Goal: Information Seeking & Learning: Learn about a topic

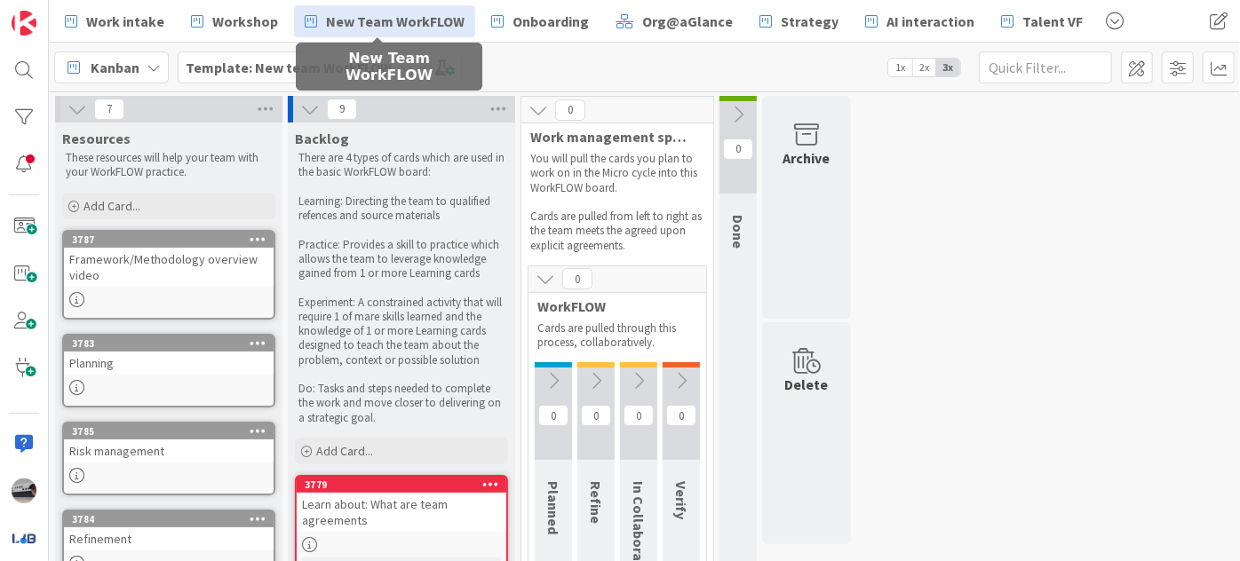
scroll to position [370, 0]
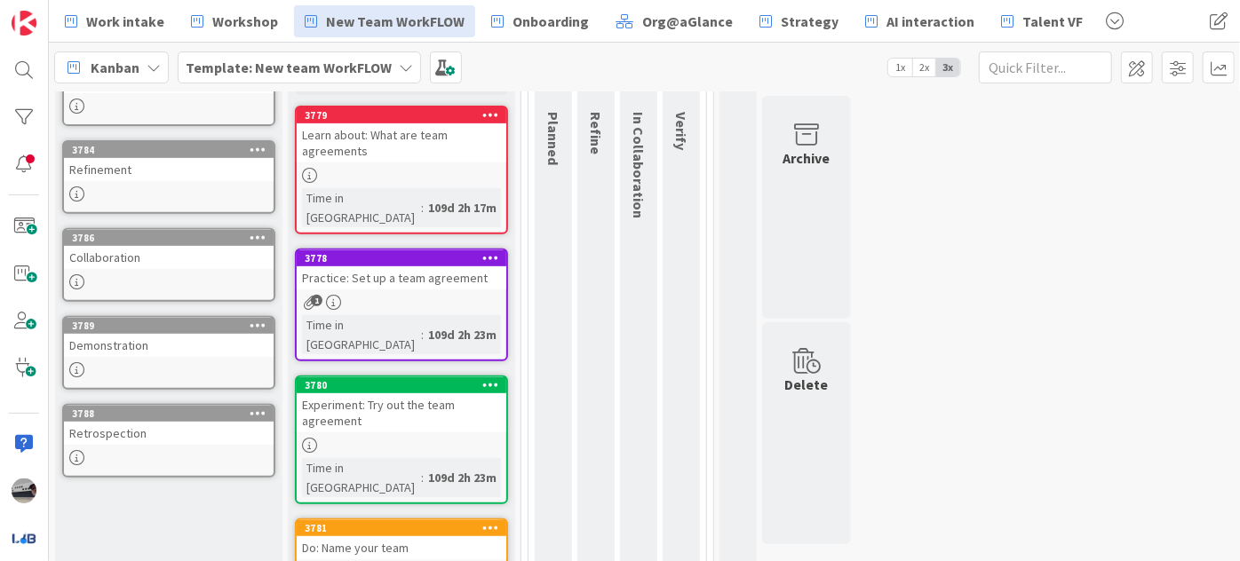
click at [284, 62] on b "Template: New team WorkFLOW" at bounding box center [289, 68] width 206 height 18
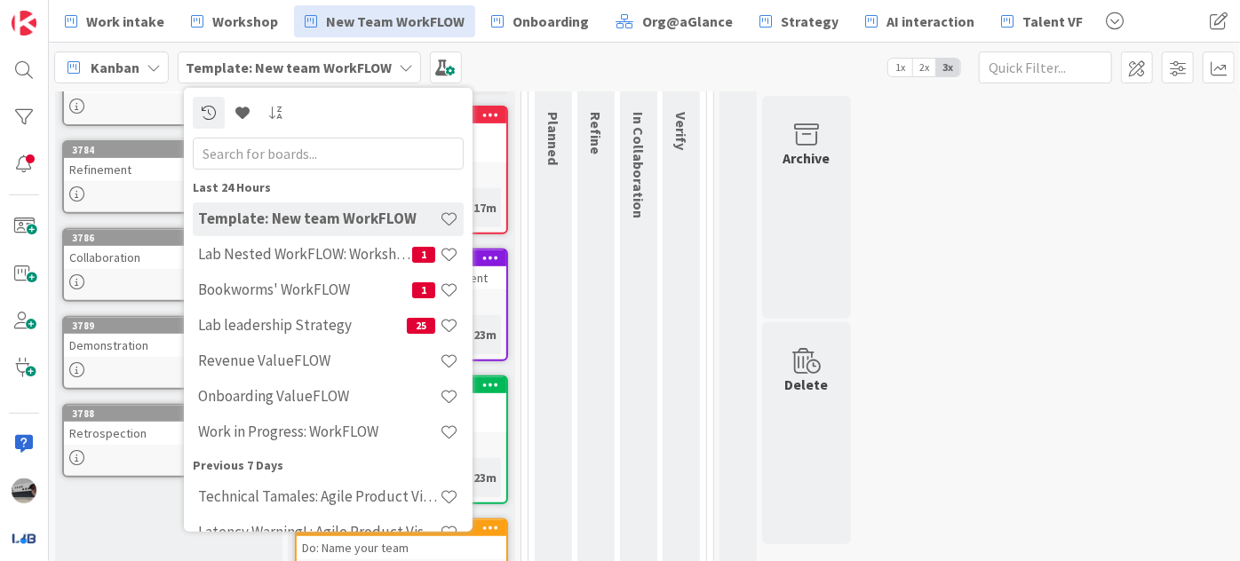
click at [302, 145] on input "text" at bounding box center [328, 153] width 271 height 32
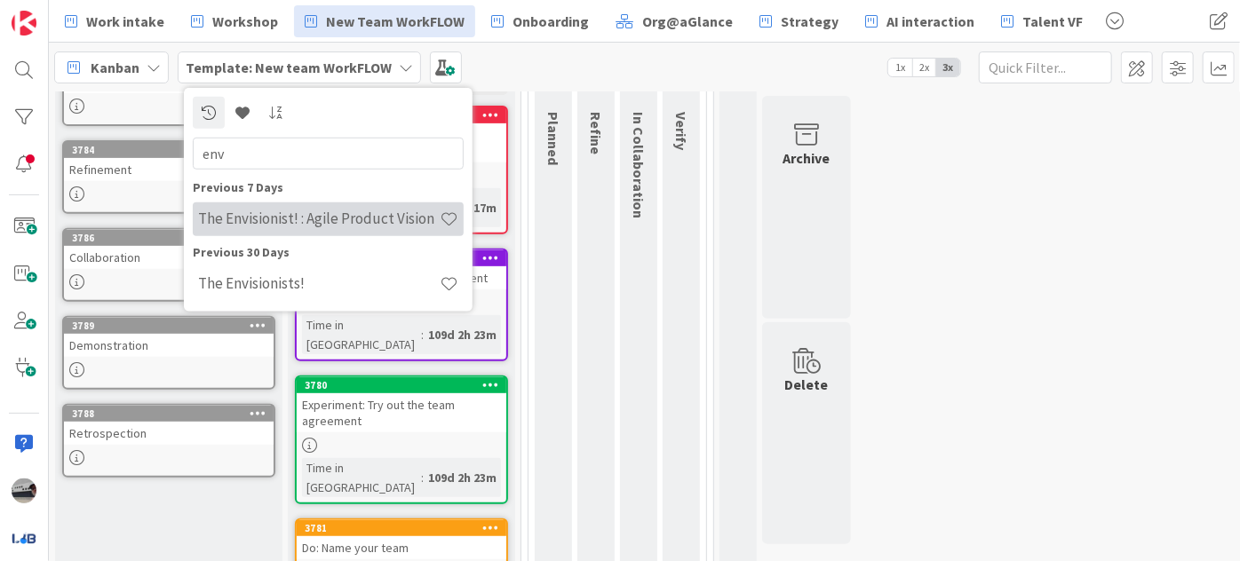
type input "env"
click at [341, 208] on div "The Envisionist! : Agile Product Vision" at bounding box center [328, 219] width 271 height 34
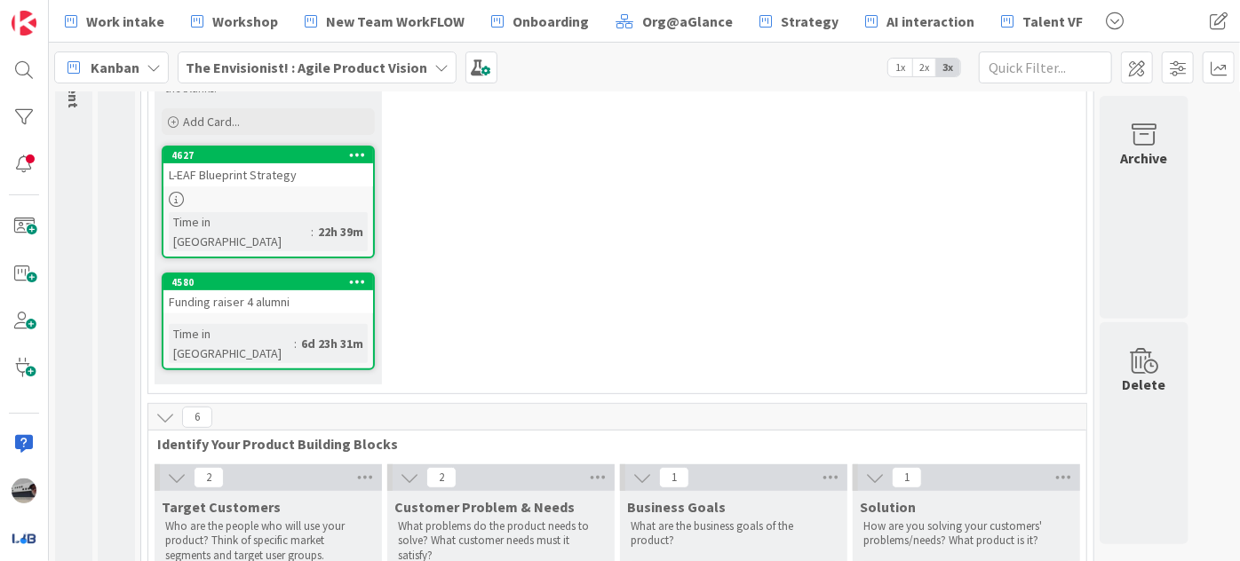
scroll to position [242, 0]
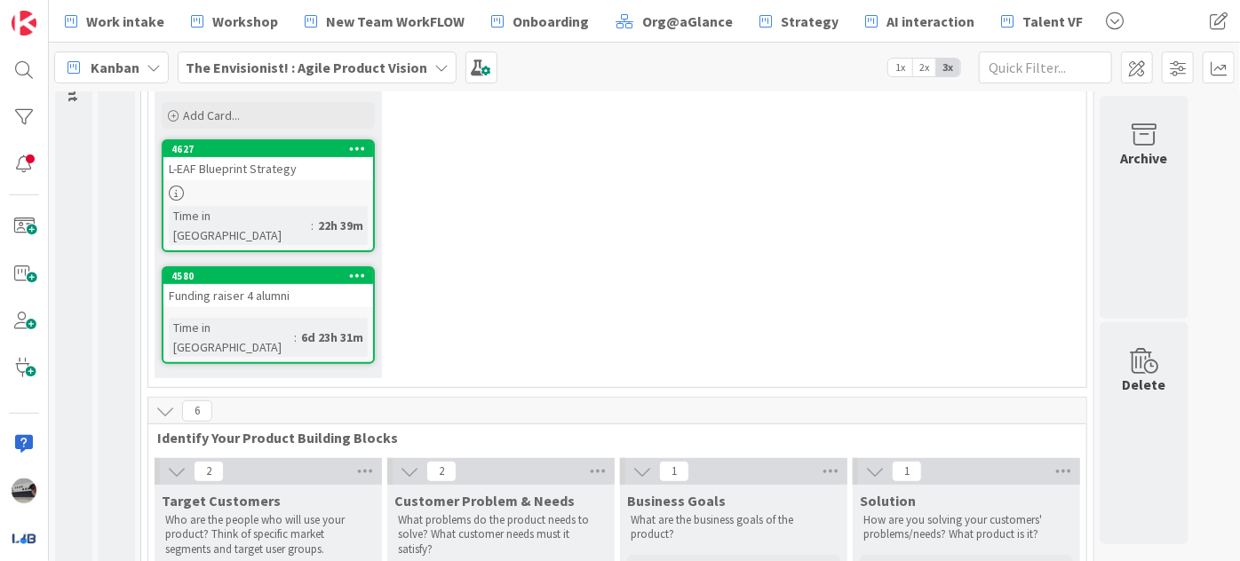
click at [317, 284] on div "Funding raiser 4 alumni" at bounding box center [268, 295] width 210 height 23
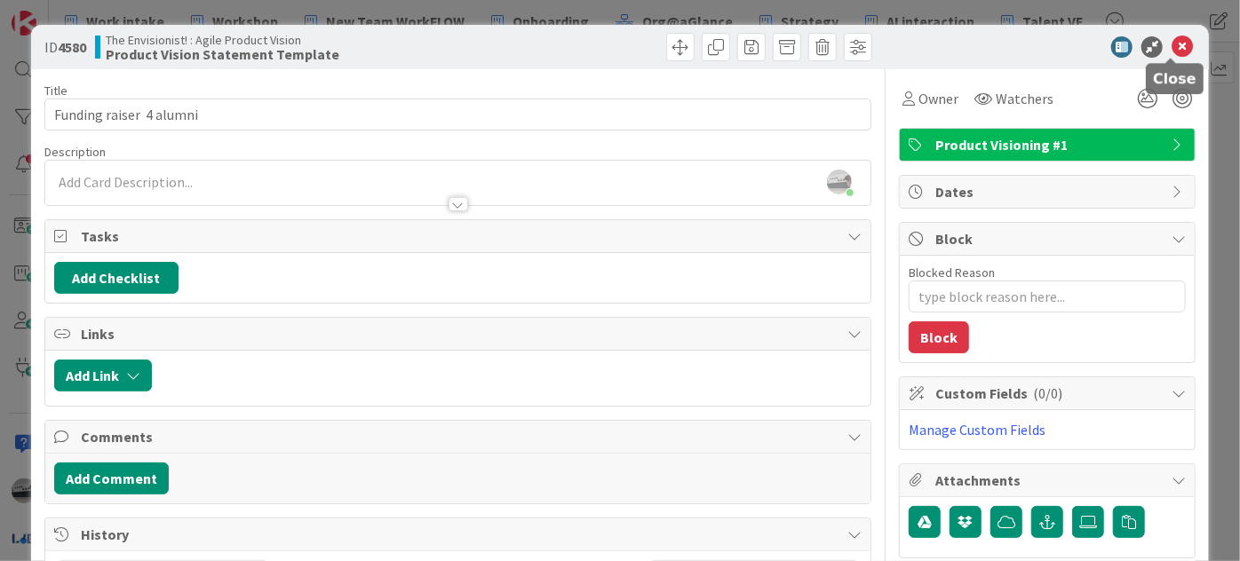
click at [1172, 49] on icon at bounding box center [1182, 46] width 21 height 21
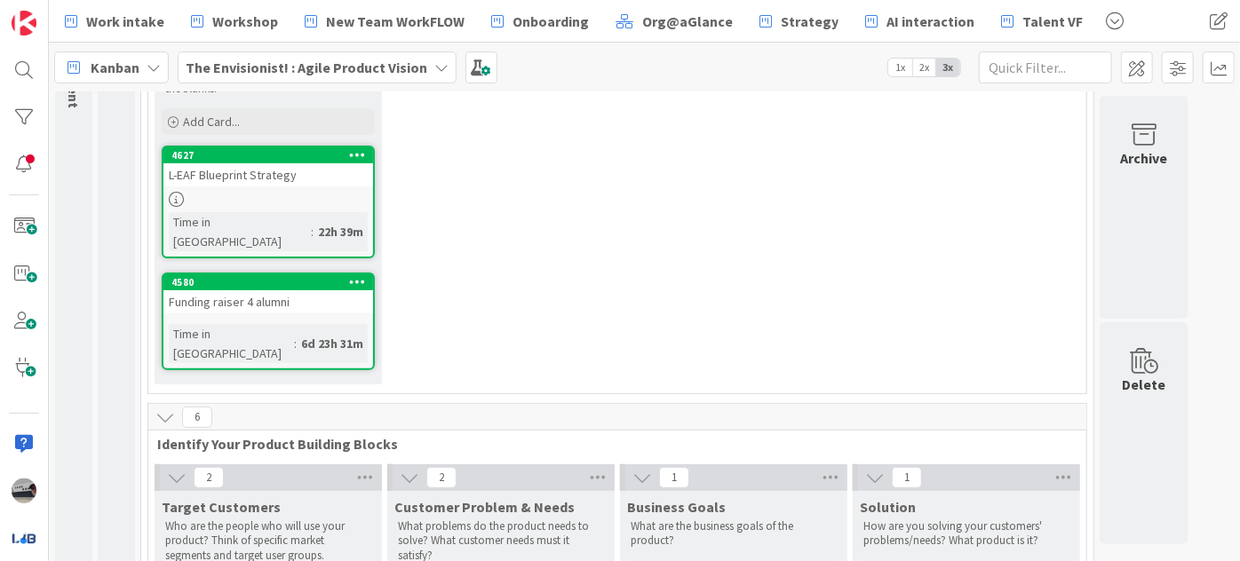
scroll to position [203, 0]
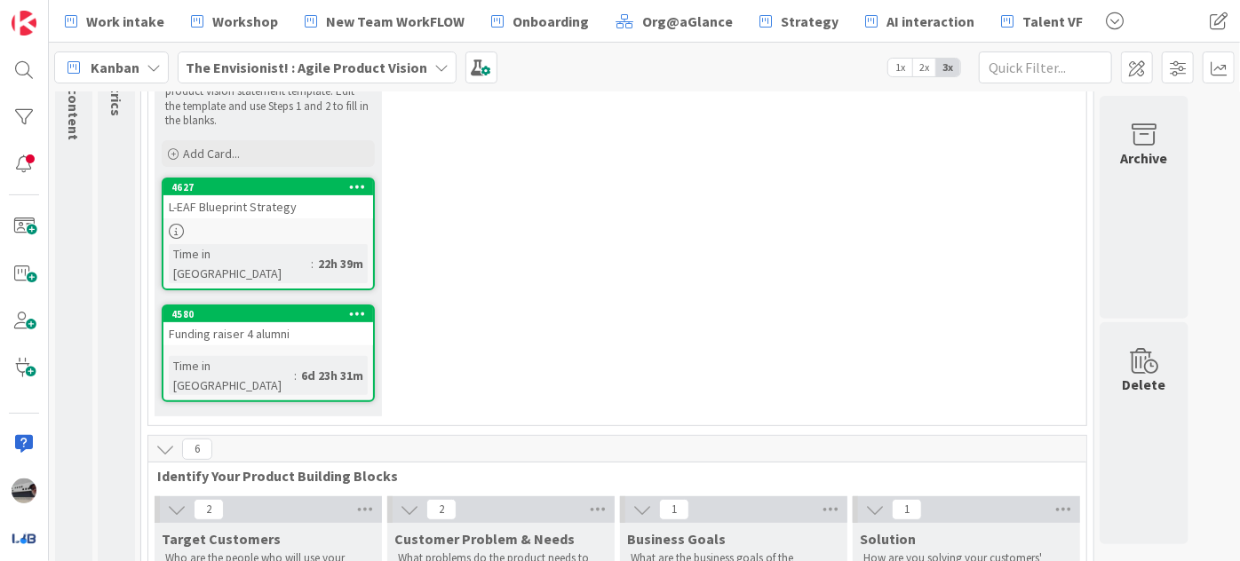
click at [286, 212] on div "L-EAF Blueprint Strategy" at bounding box center [268, 206] width 210 height 23
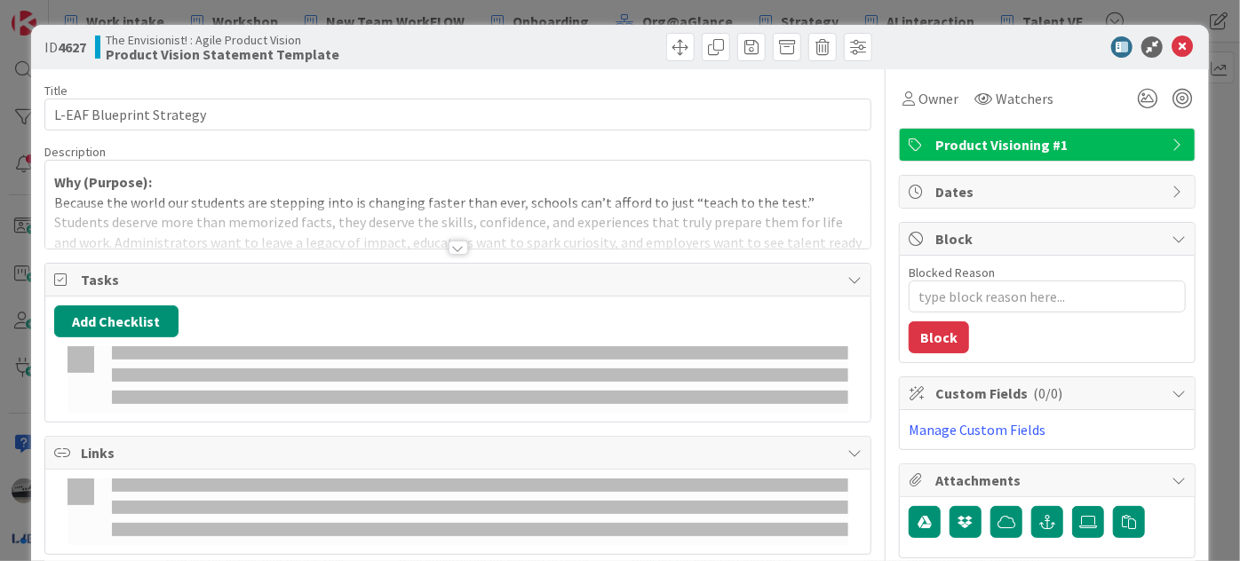
type textarea "x"
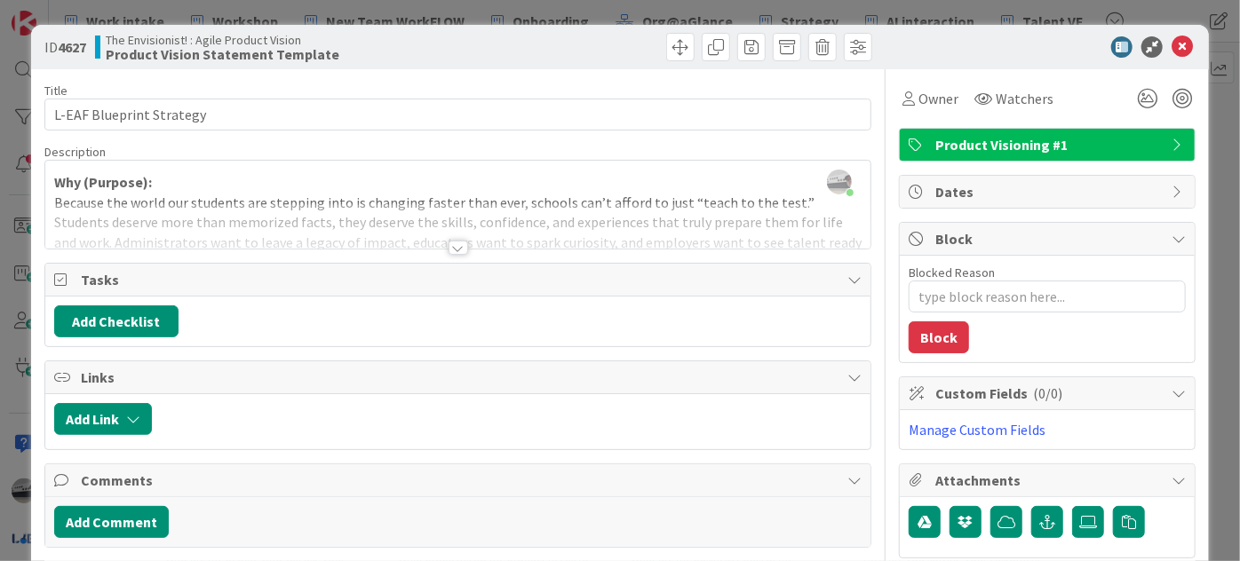
click at [453, 251] on div at bounding box center [459, 248] width 20 height 14
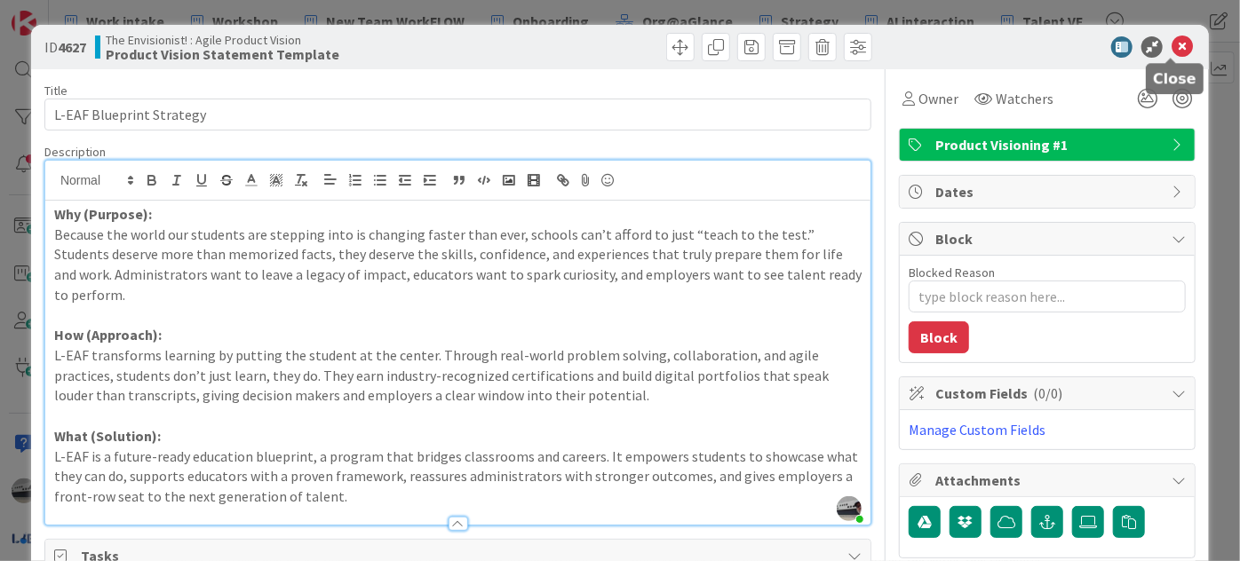
click at [1173, 52] on icon at bounding box center [1182, 46] width 21 height 21
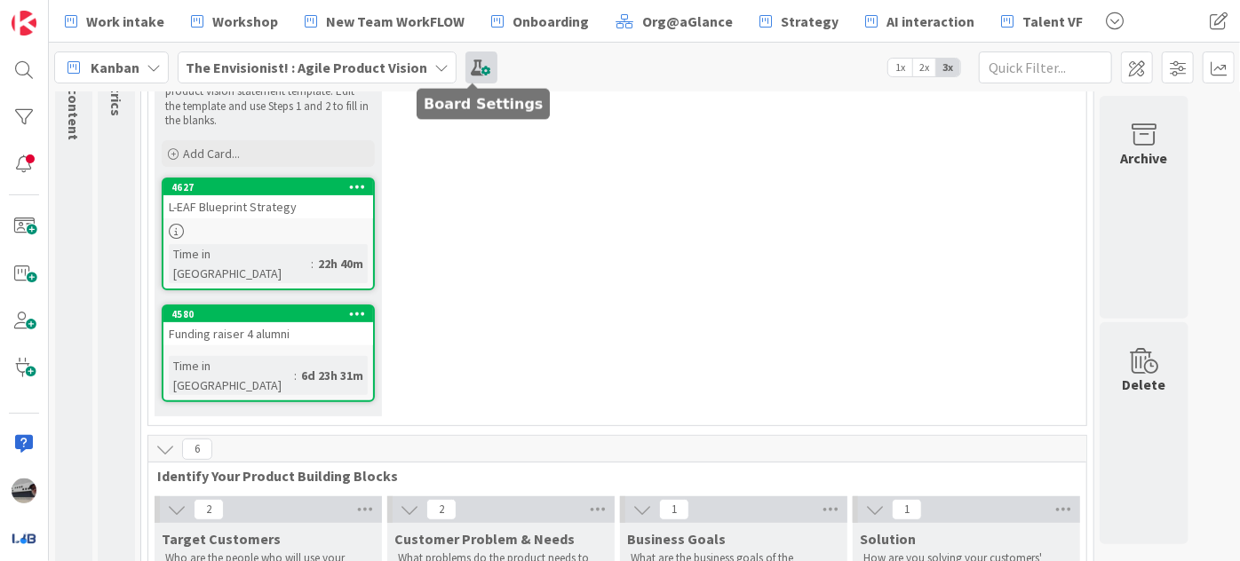
click at [478, 73] on span at bounding box center [482, 68] width 32 height 32
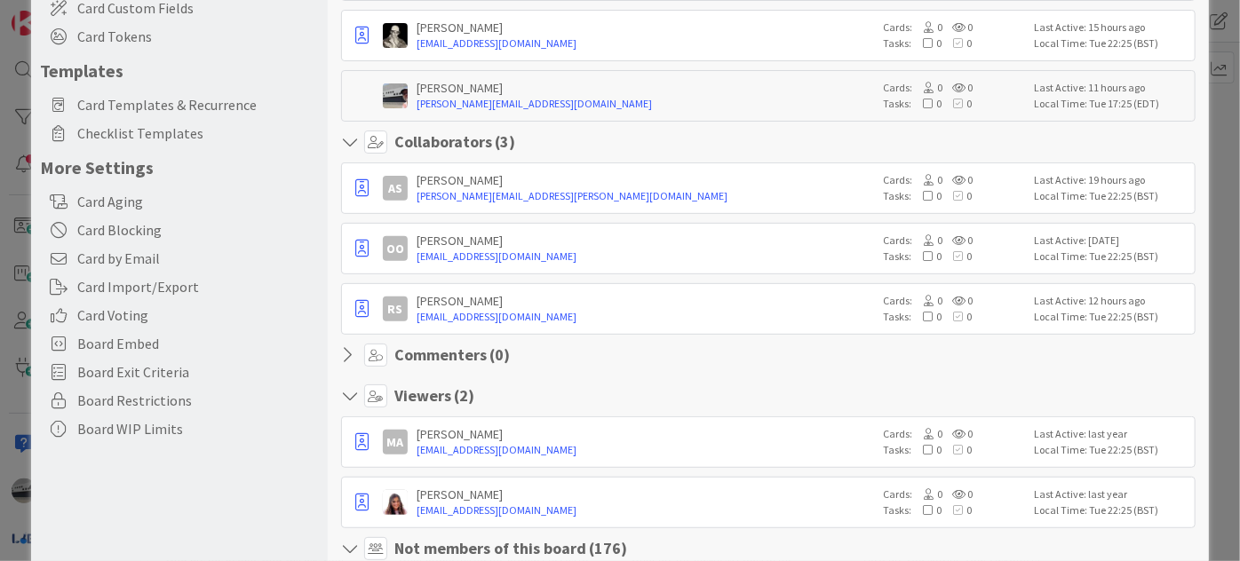
scroll to position [80, 0]
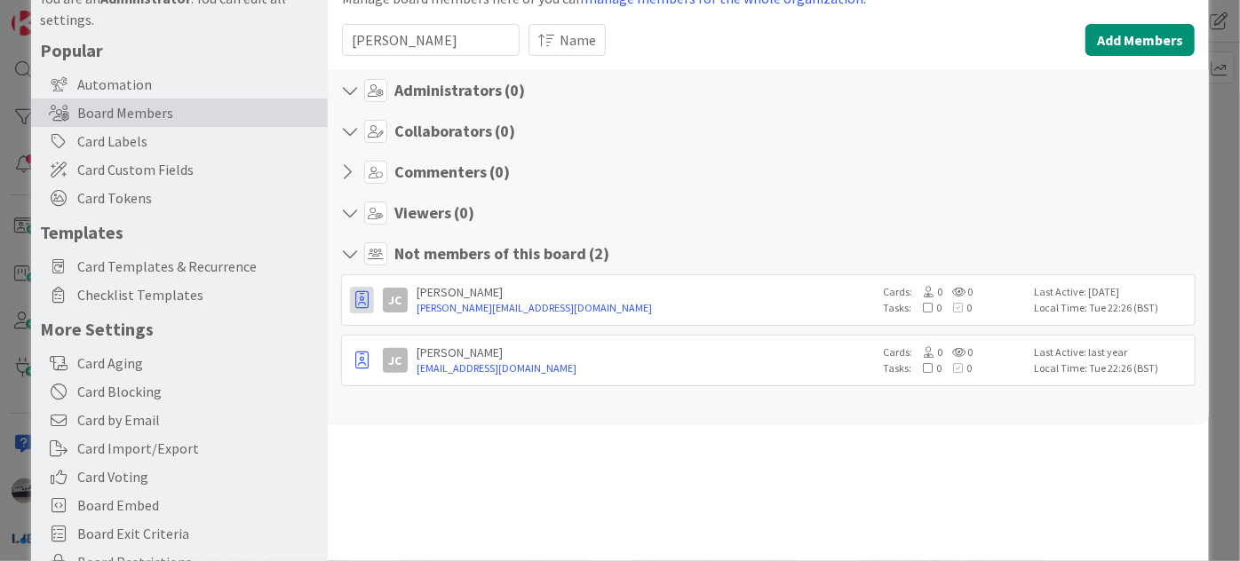
type input "[PERSON_NAME]"
click at [354, 299] on button "button" at bounding box center [362, 300] width 24 height 27
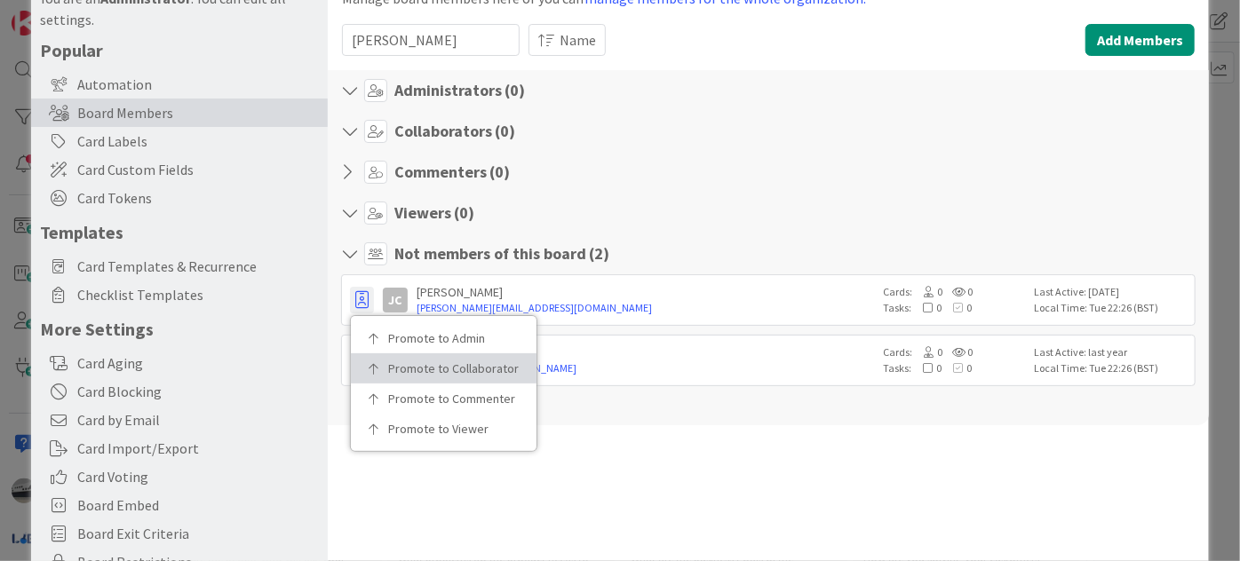
click at [396, 358] on link "Promote to Collaborator" at bounding box center [444, 369] width 186 height 30
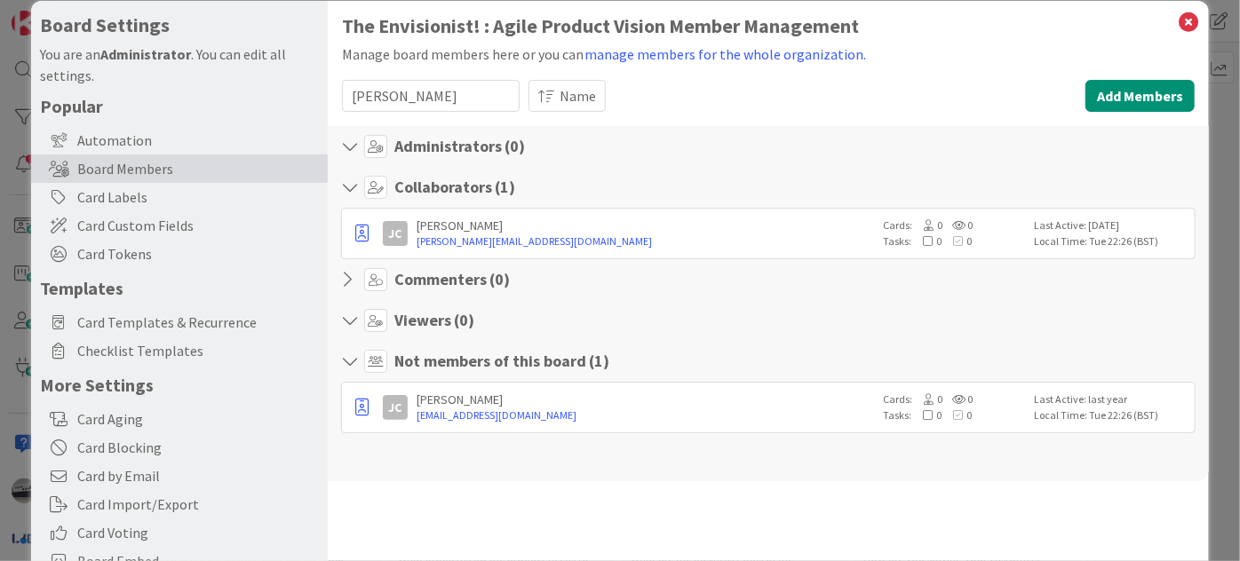
scroll to position [0, 0]
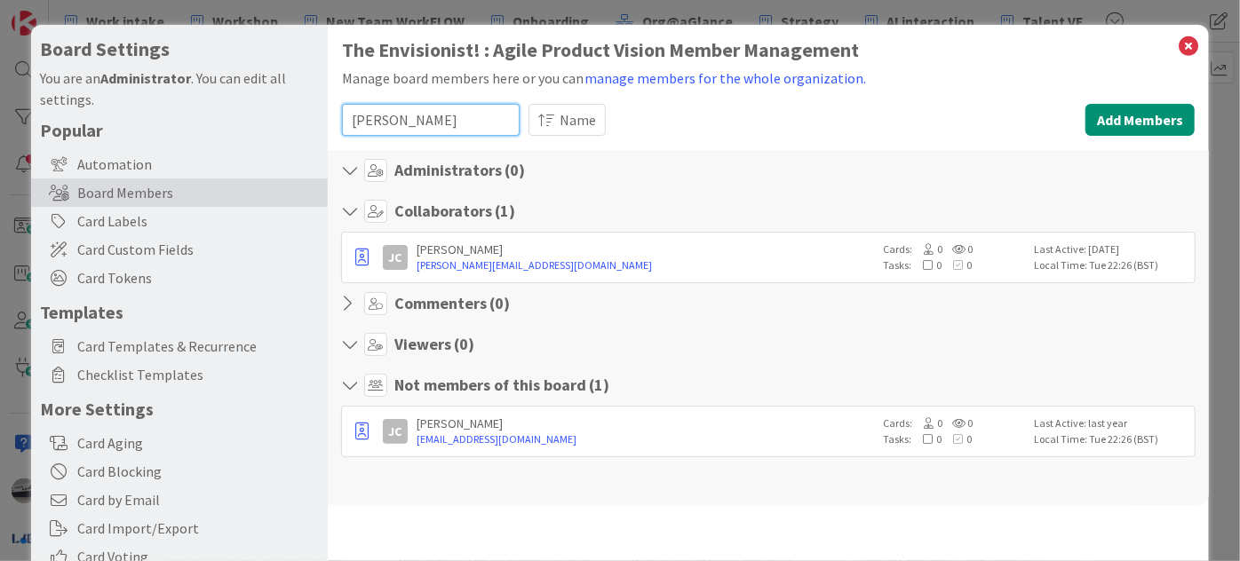
drag, startPoint x: 414, startPoint y: 127, endPoint x: 293, endPoint y: 123, distance: 120.9
click at [293, 123] on div "Board Settings You are an Administrator . You can edit all settings. Popular Au…" at bounding box center [620, 366] width 1178 height 682
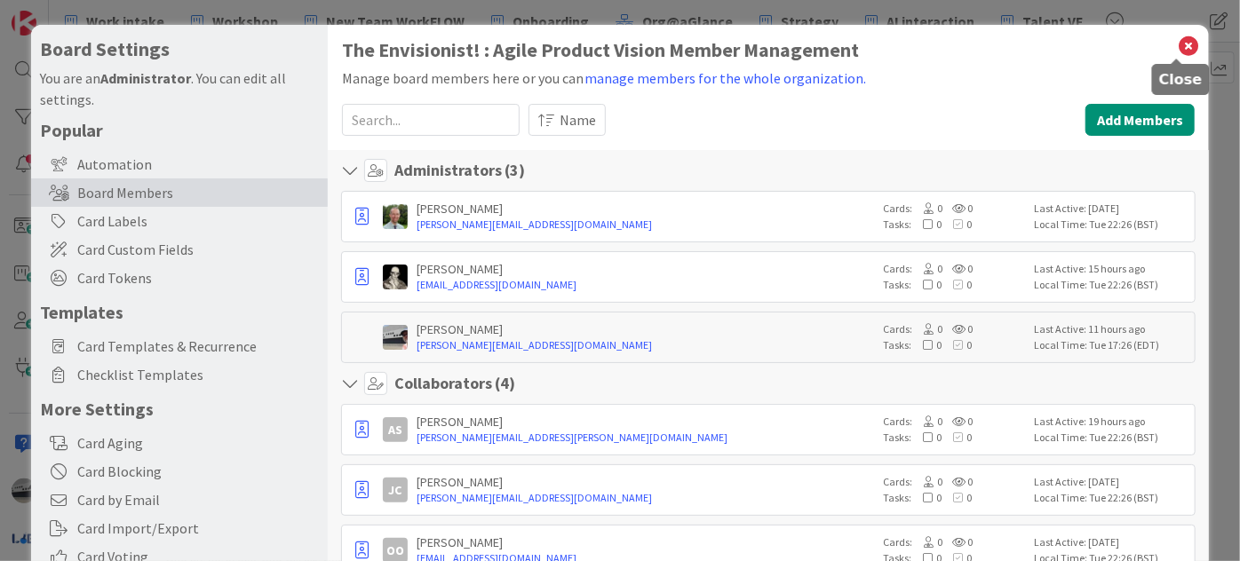
click at [1177, 42] on icon at bounding box center [1188, 46] width 23 height 25
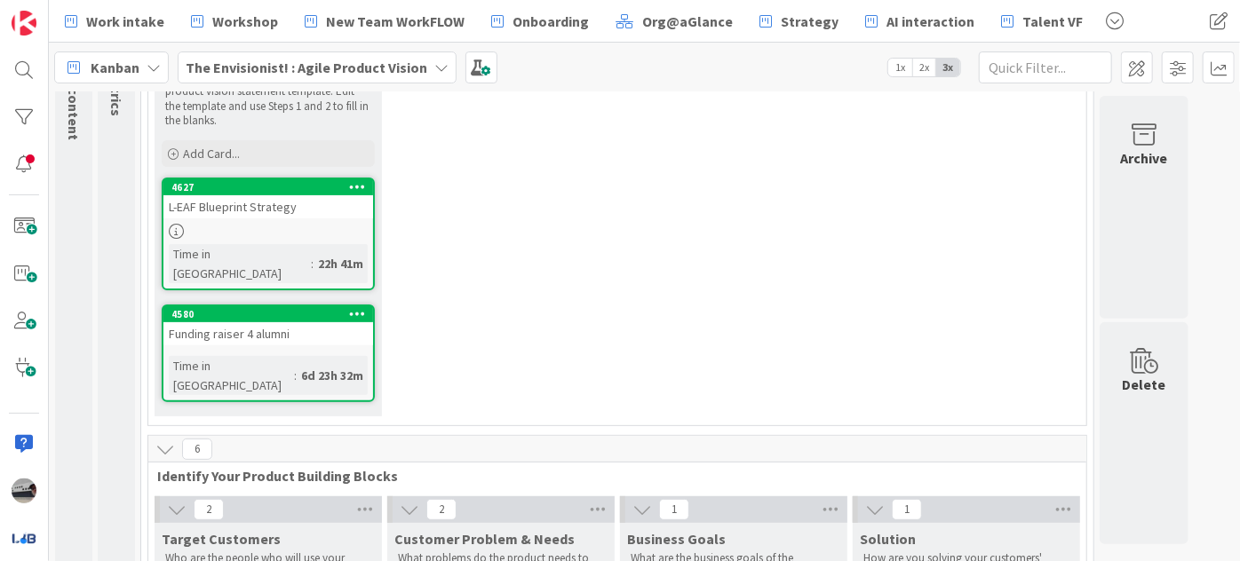
click at [196, 212] on div "L-EAF Blueprint Strategy" at bounding box center [268, 206] width 210 height 23
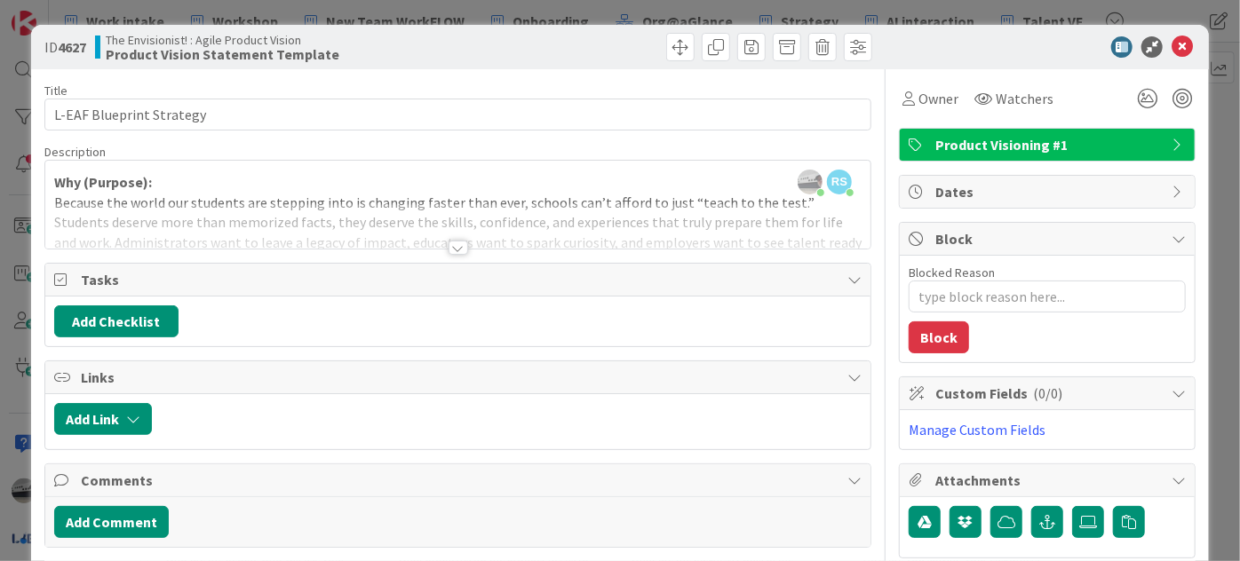
click at [452, 252] on div at bounding box center [459, 248] width 20 height 14
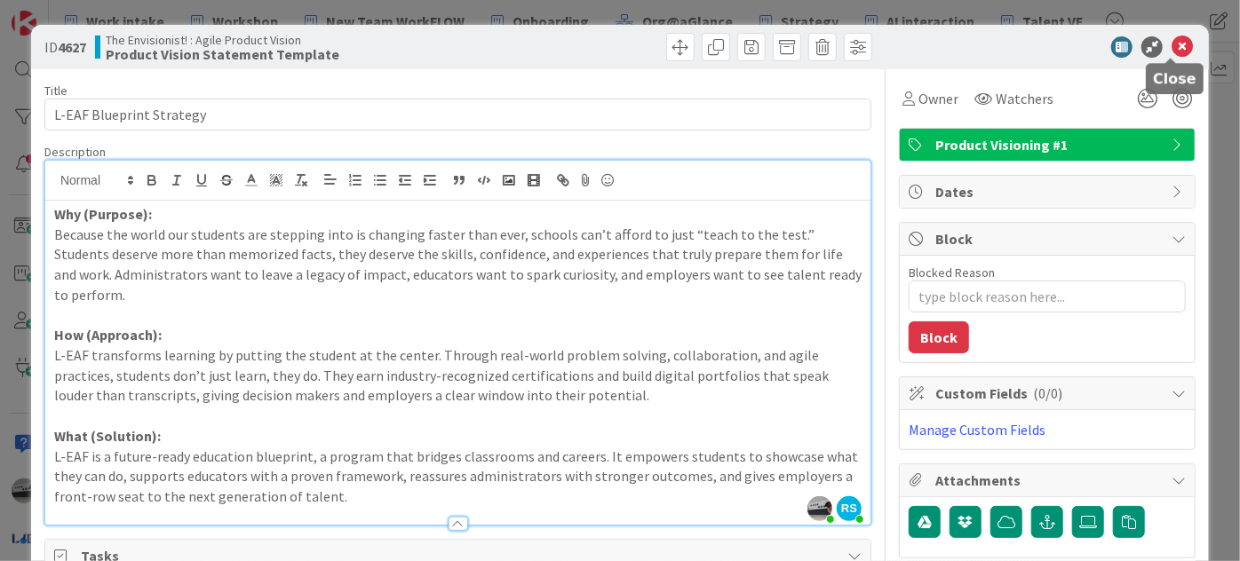
click at [1177, 39] on icon at bounding box center [1182, 46] width 21 height 21
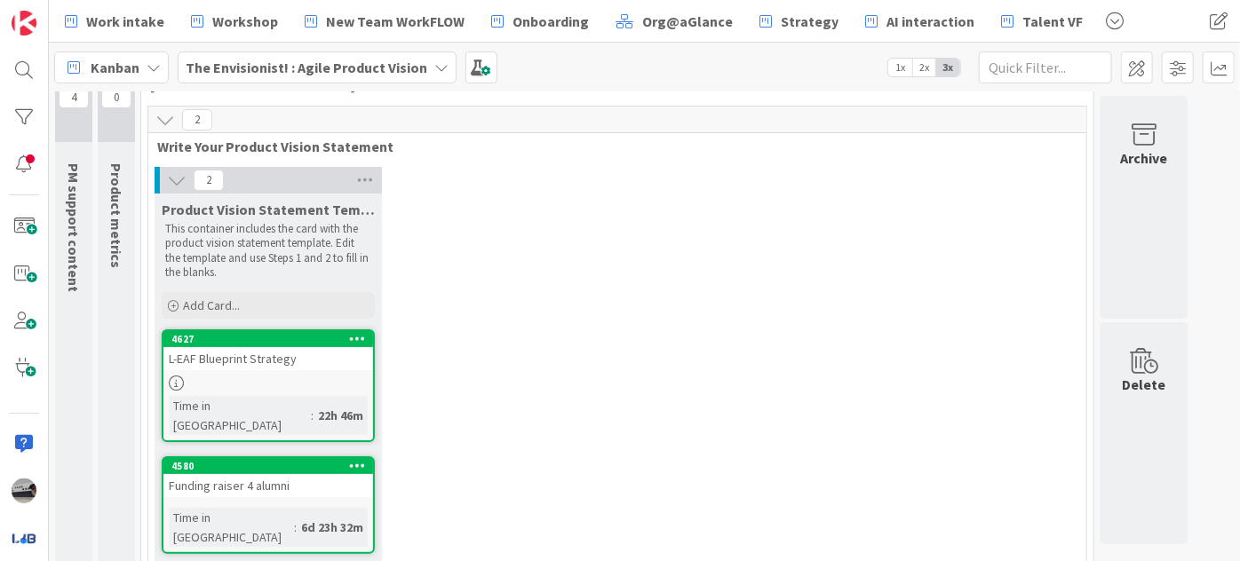
scroll to position [161, 0]
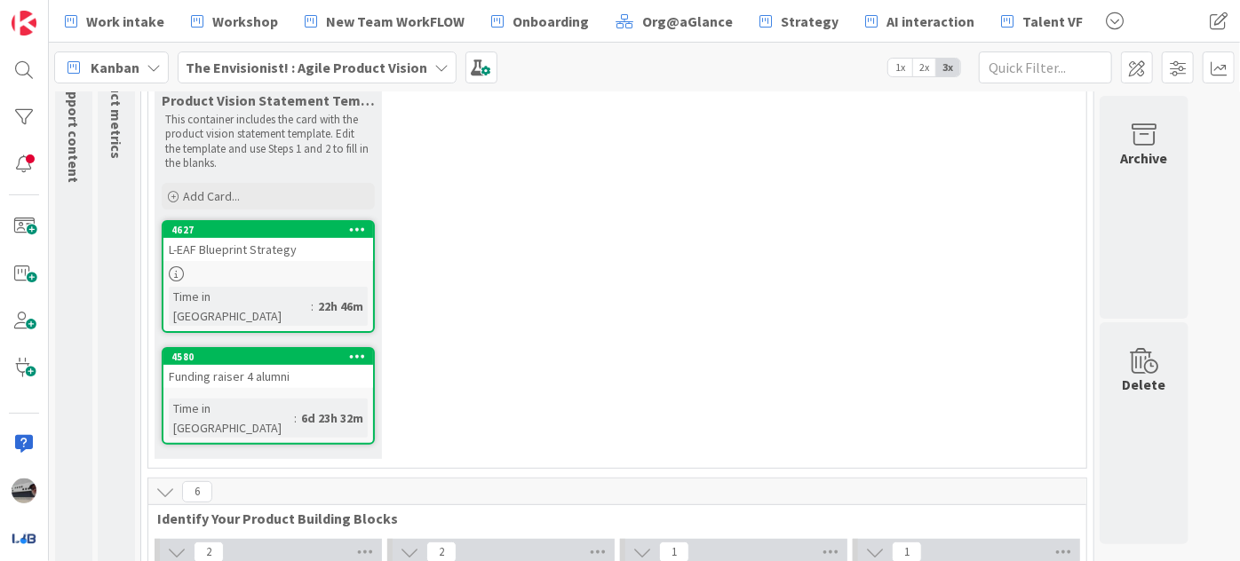
click at [360, 350] on icon at bounding box center [357, 356] width 17 height 12
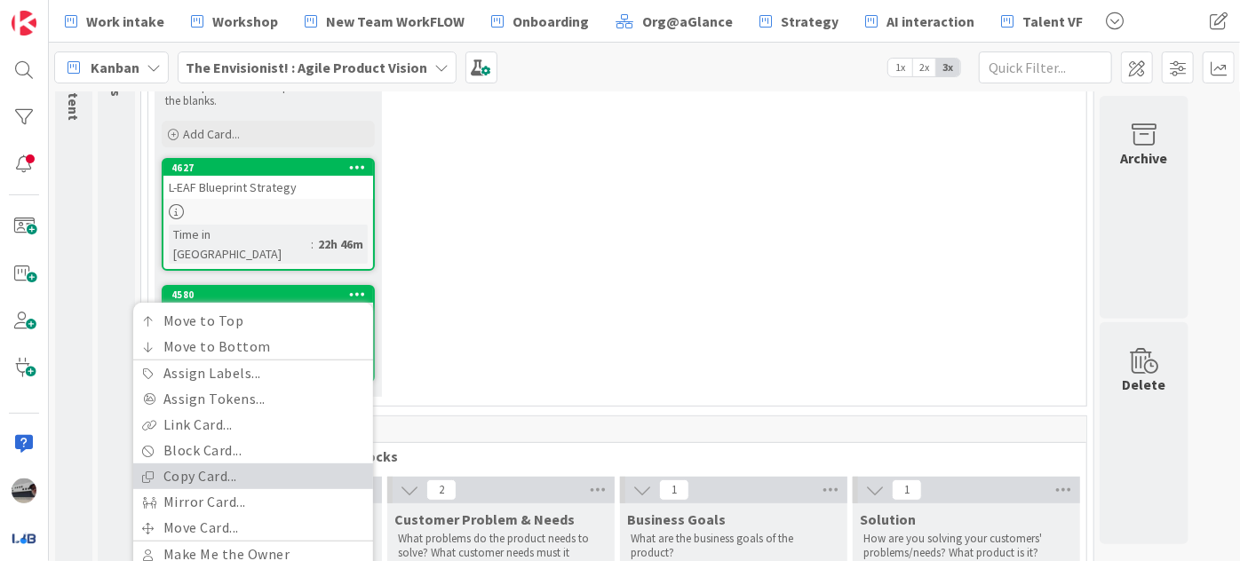
scroll to position [322, 0]
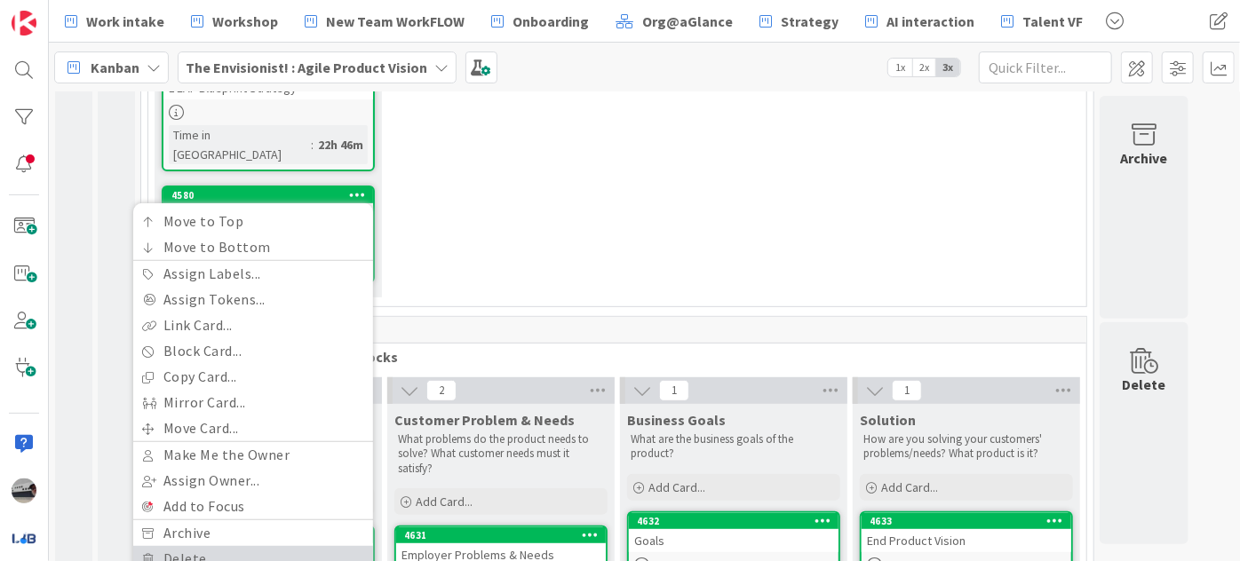
click at [196, 546] on link "Delete" at bounding box center [253, 559] width 240 height 26
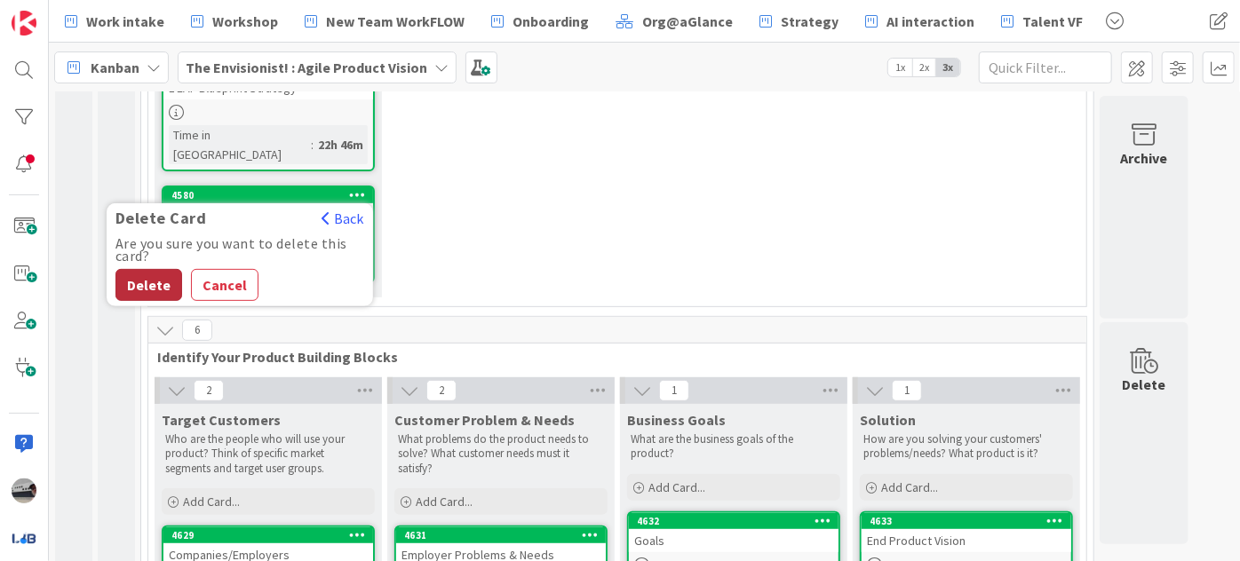
click at [134, 269] on button "Delete" at bounding box center [148, 285] width 67 height 32
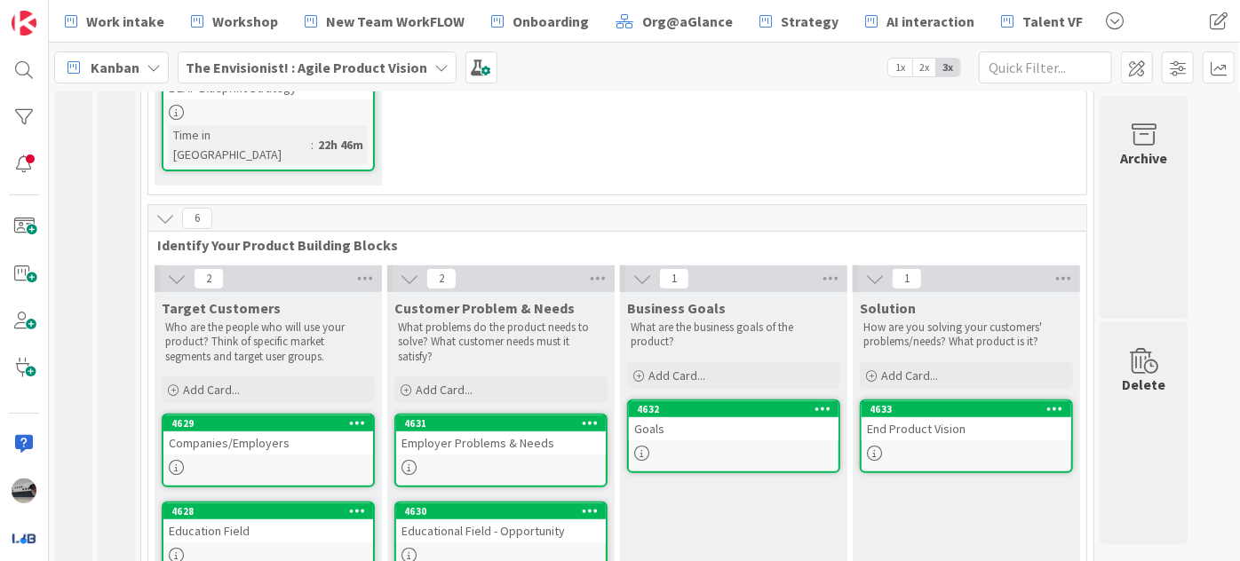
scroll to position [0, 0]
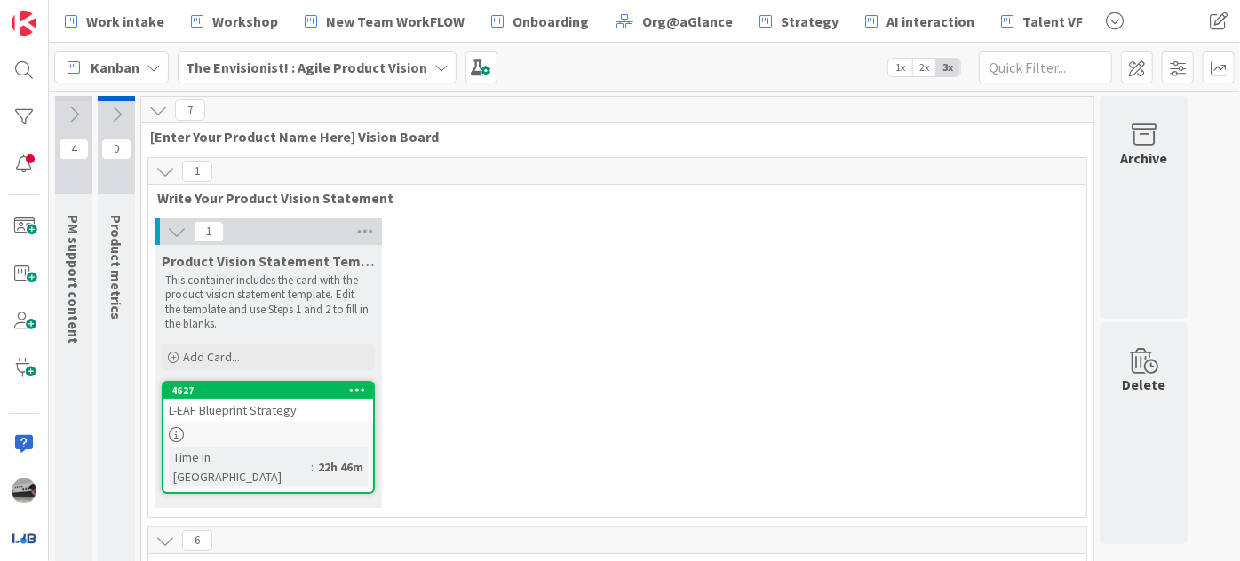
click at [229, 413] on div "L-EAF Blueprint Strategy" at bounding box center [268, 410] width 210 height 23
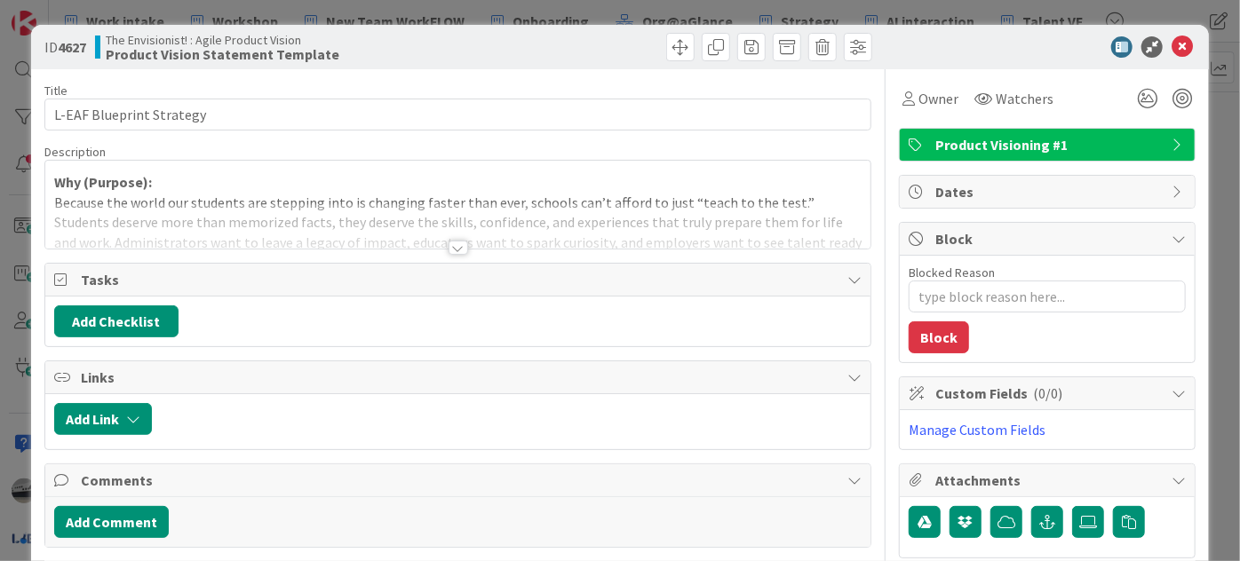
click at [455, 243] on div at bounding box center [459, 248] width 20 height 14
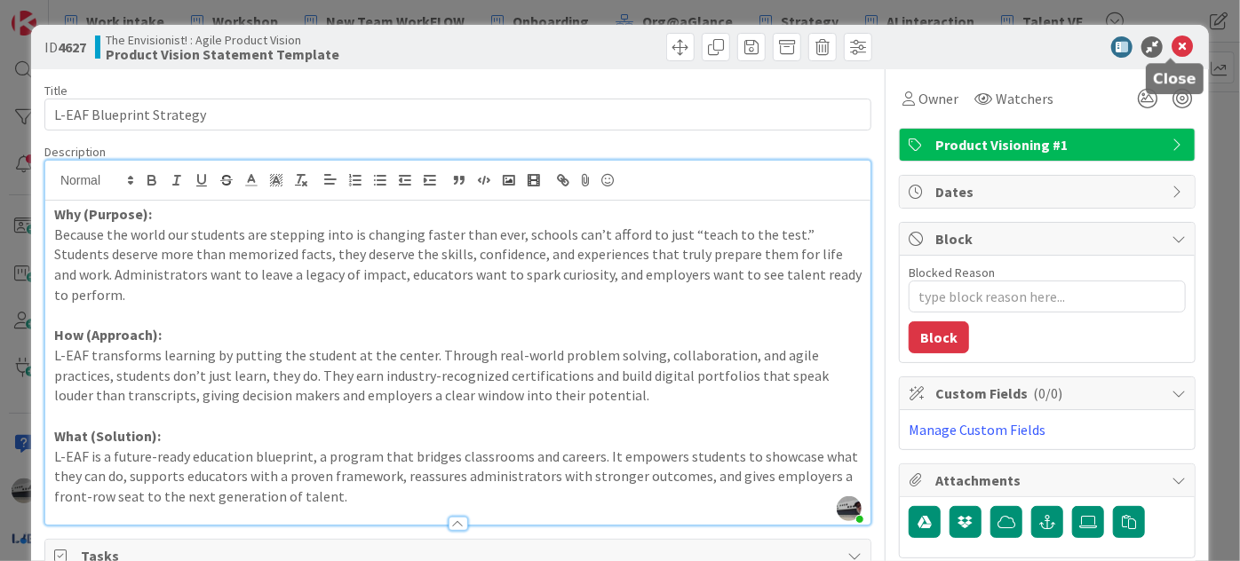
click at [1172, 44] on icon at bounding box center [1182, 46] width 21 height 21
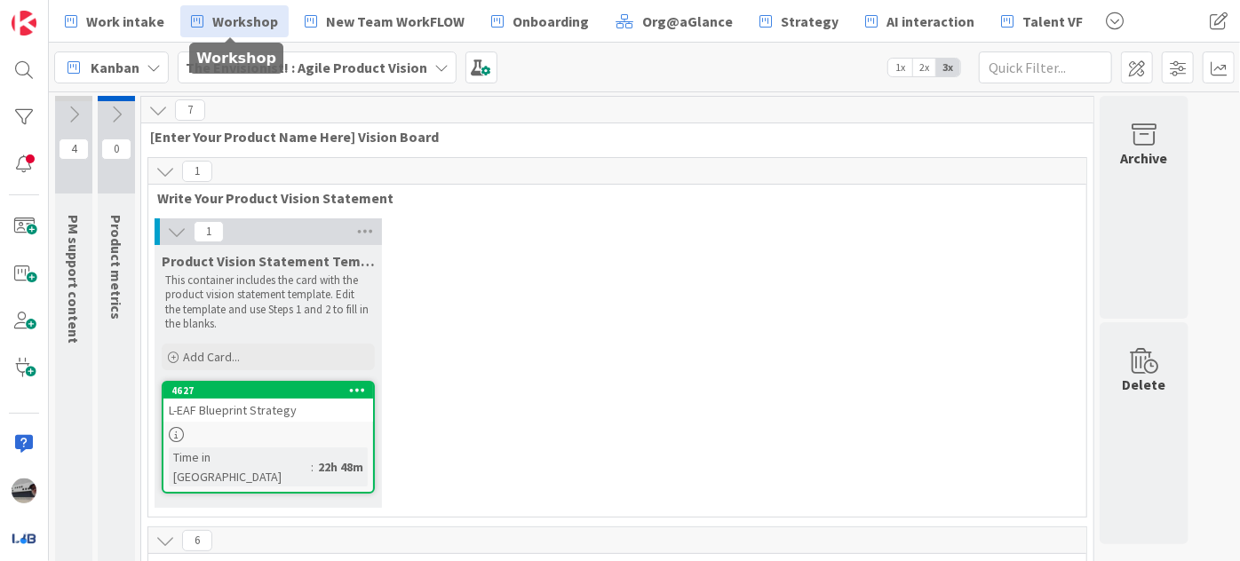
click at [236, 25] on span "Workshop" at bounding box center [245, 21] width 66 height 21
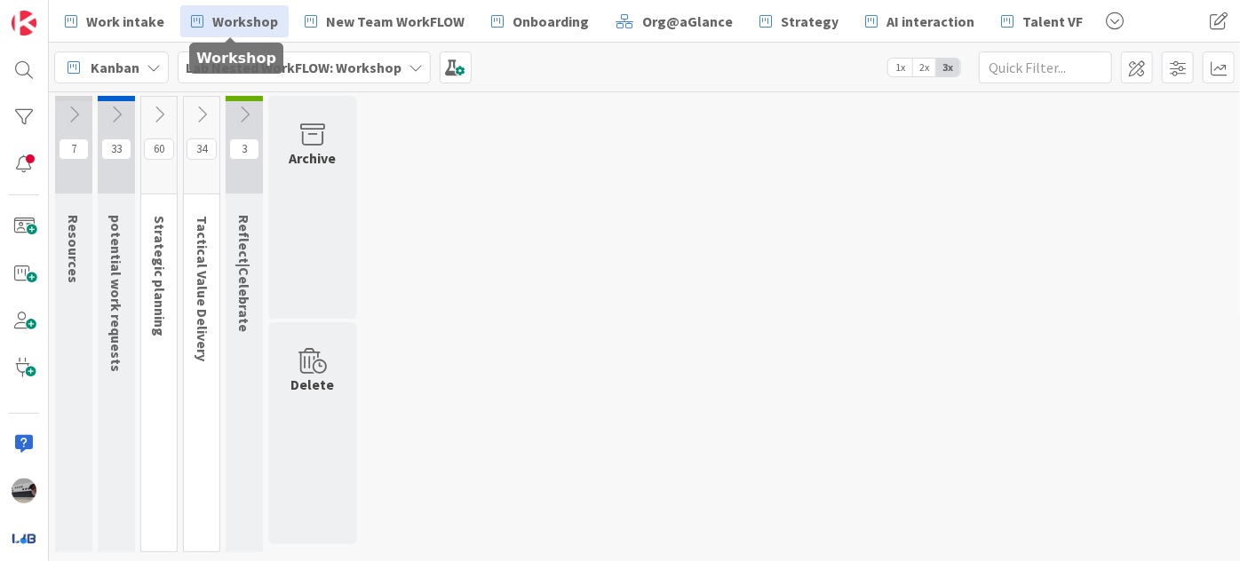
click at [162, 107] on icon at bounding box center [159, 115] width 20 height 20
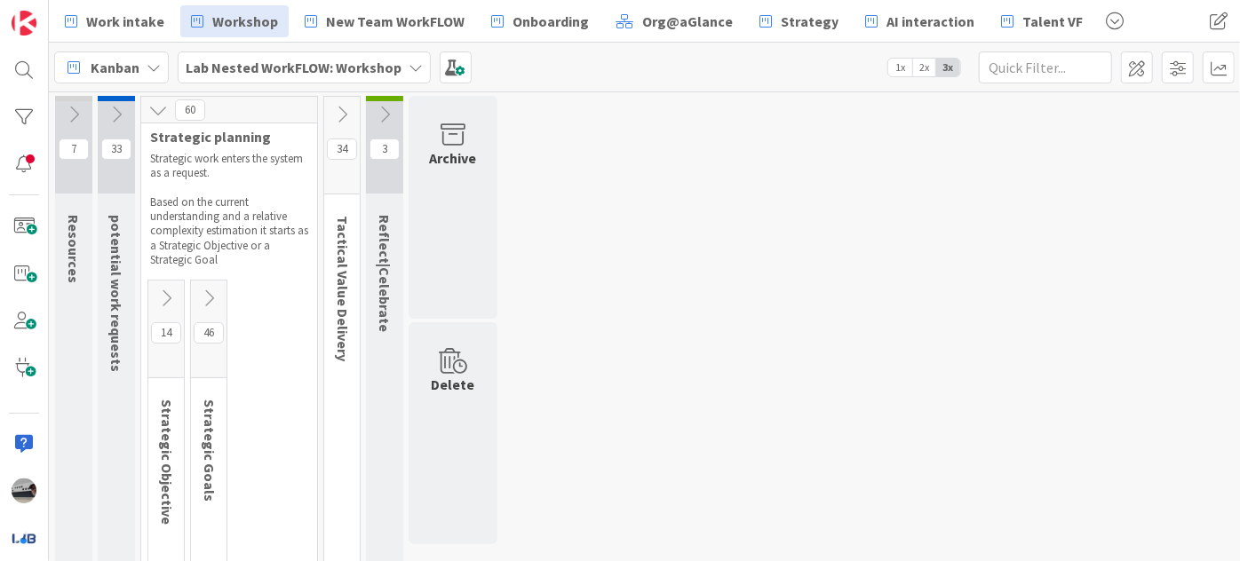
click at [211, 300] on icon at bounding box center [209, 299] width 20 height 20
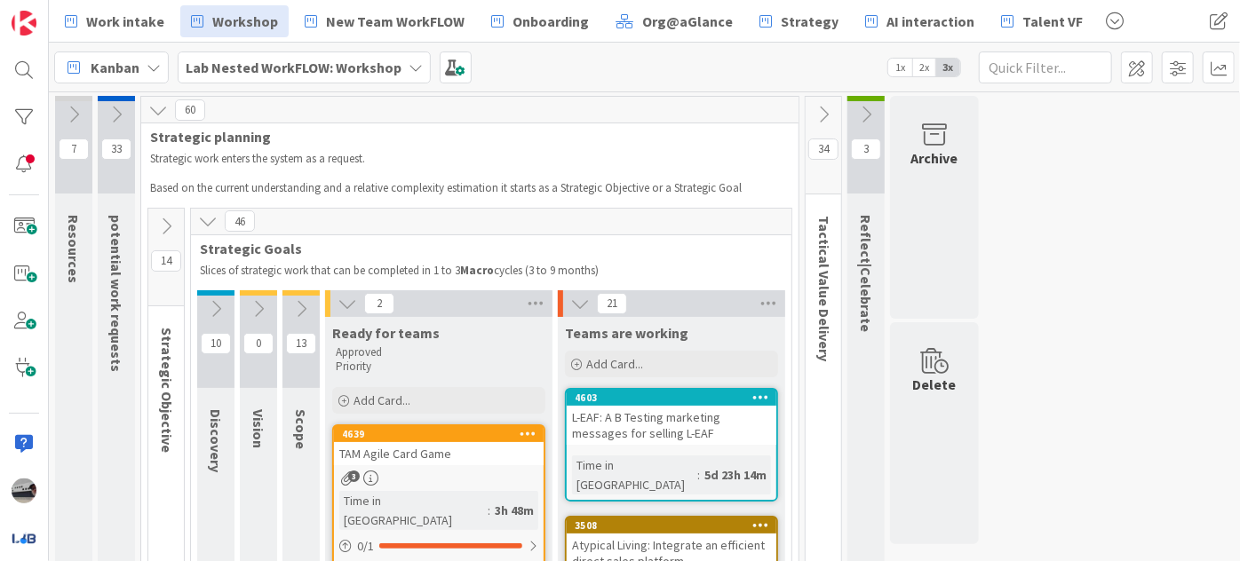
click at [166, 224] on icon at bounding box center [166, 227] width 20 height 20
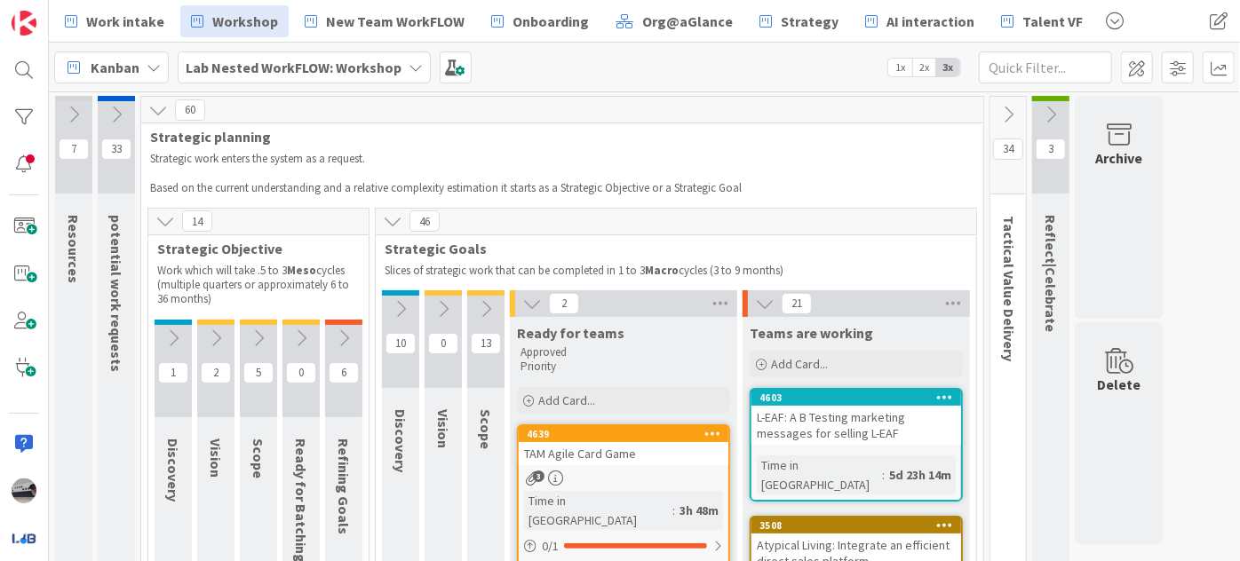
click at [338, 330] on icon at bounding box center [344, 339] width 20 height 20
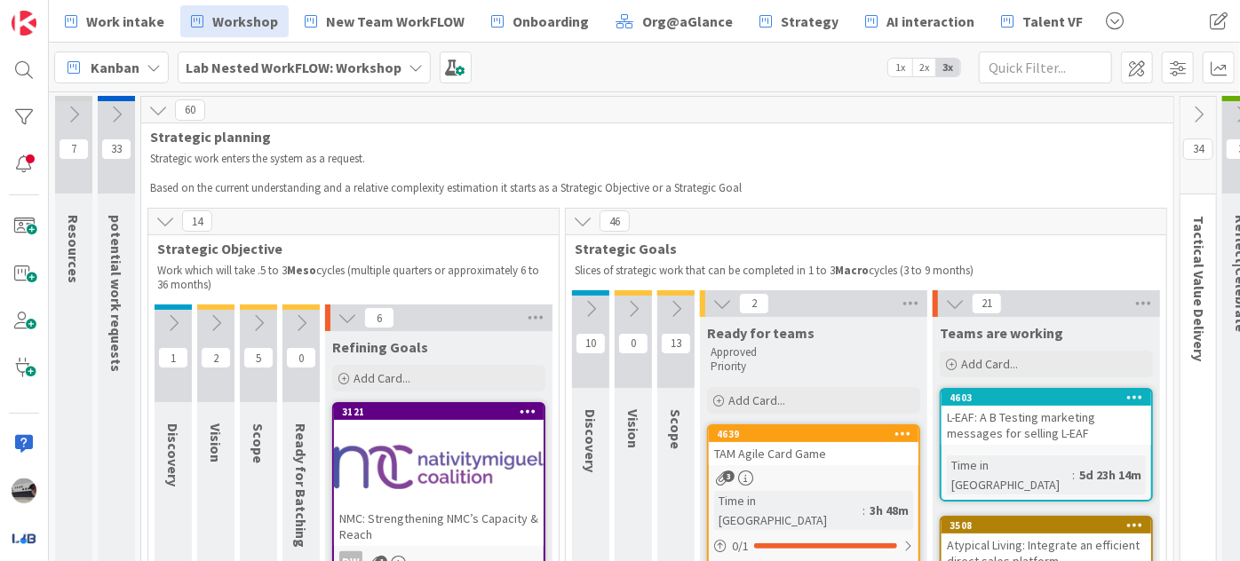
click at [454, 460] on div at bounding box center [439, 467] width 210 height 80
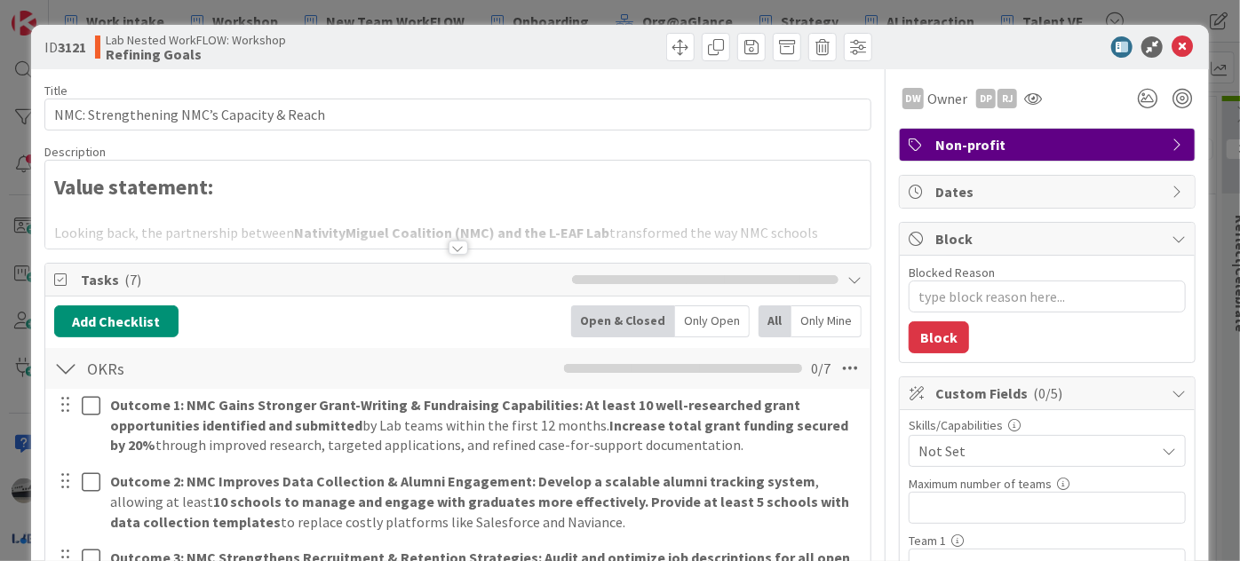
click at [449, 248] on div at bounding box center [459, 248] width 20 height 14
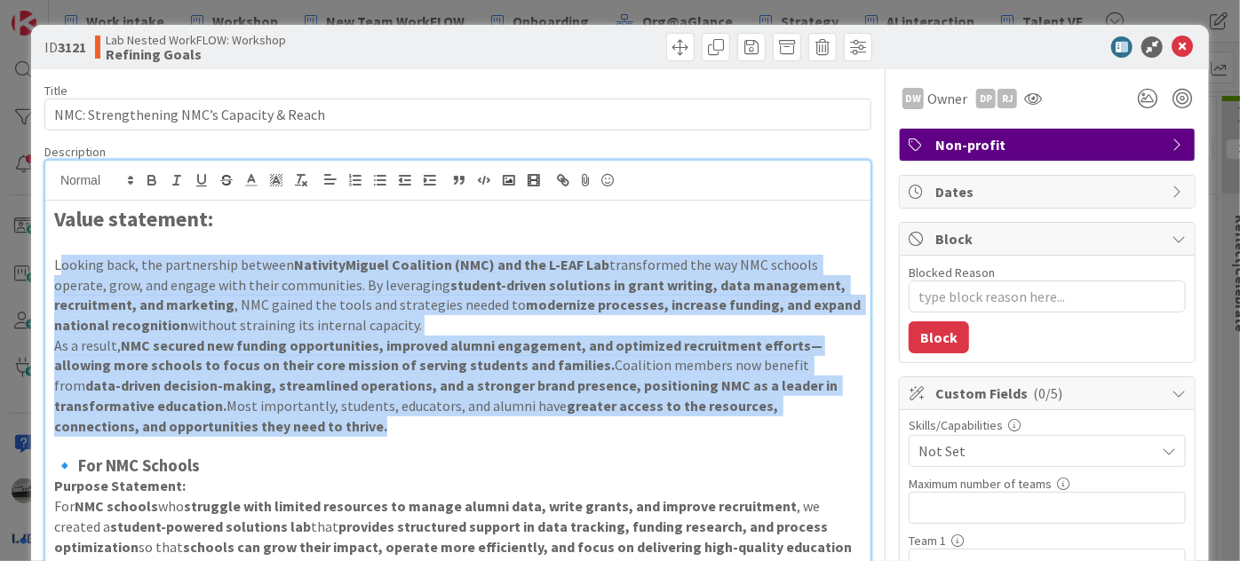
drag, startPoint x: 311, startPoint y: 429, endPoint x: 60, endPoint y: 258, distance: 303.6
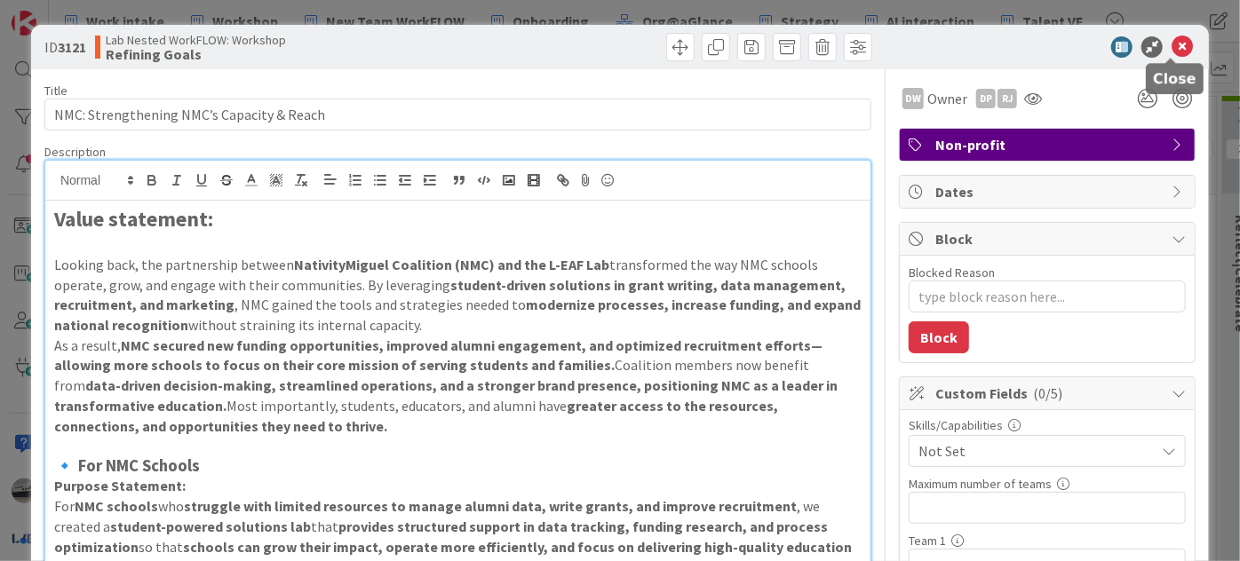
click at [1175, 46] on icon at bounding box center [1182, 46] width 21 height 21
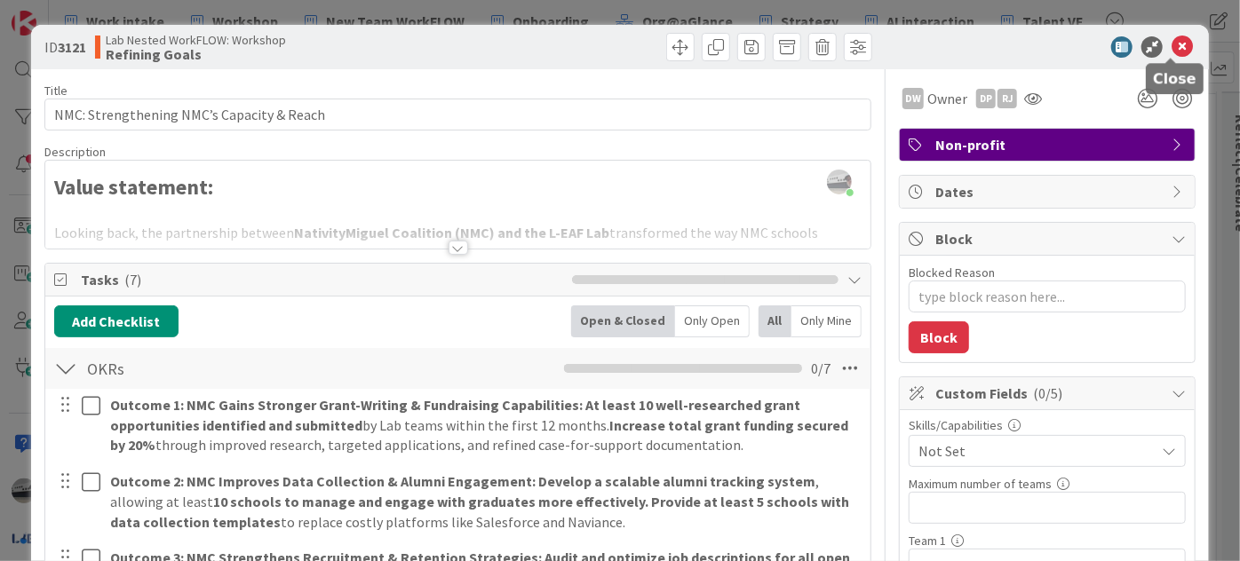
click at [1174, 44] on icon at bounding box center [1182, 46] width 21 height 21
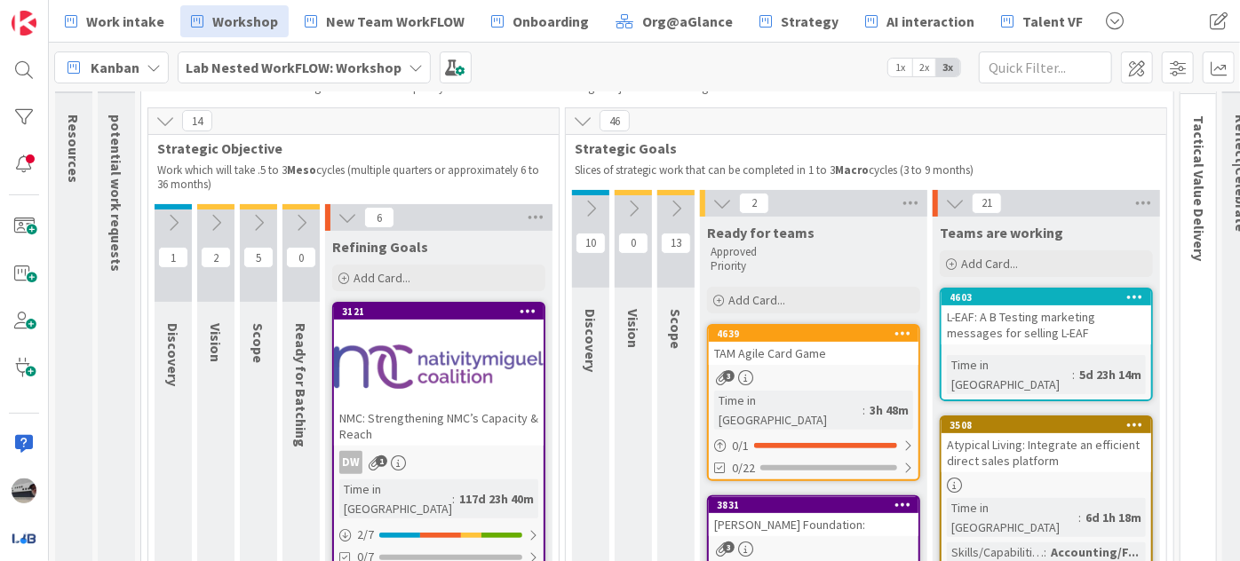
click at [367, 60] on b "Lab Nested WorkFLOW: Workshop" at bounding box center [294, 68] width 216 height 18
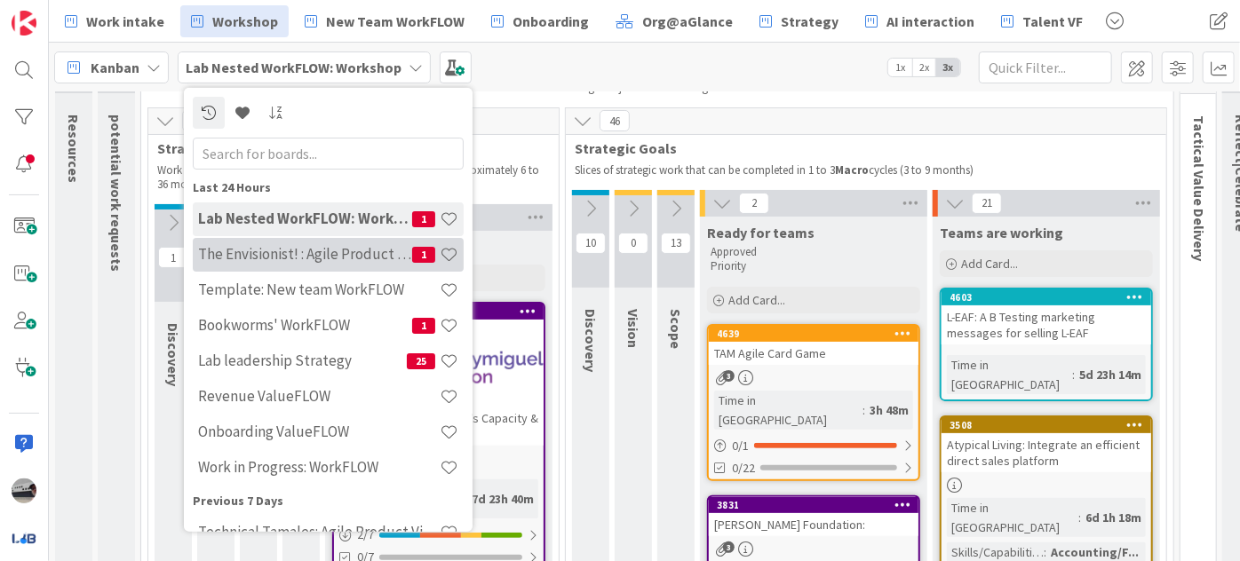
click at [330, 255] on h4 "The Envisionist! : Agile Product Vision" at bounding box center [305, 254] width 214 height 18
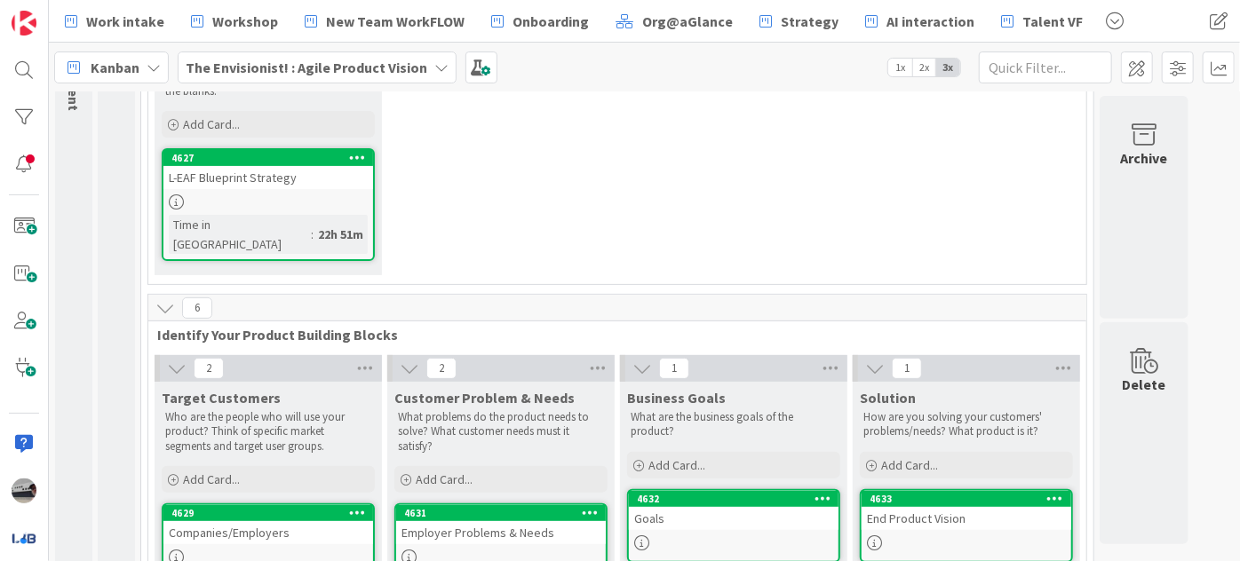
scroll to position [242, 0]
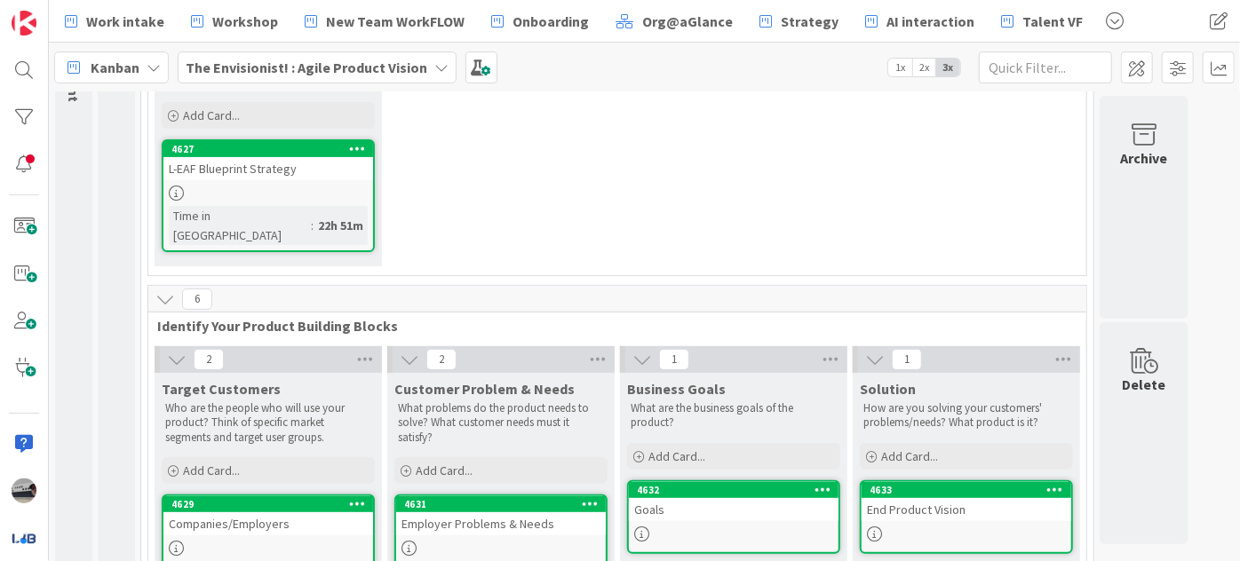
click at [292, 167] on div "L-EAF Blueprint Strategy" at bounding box center [268, 168] width 210 height 23
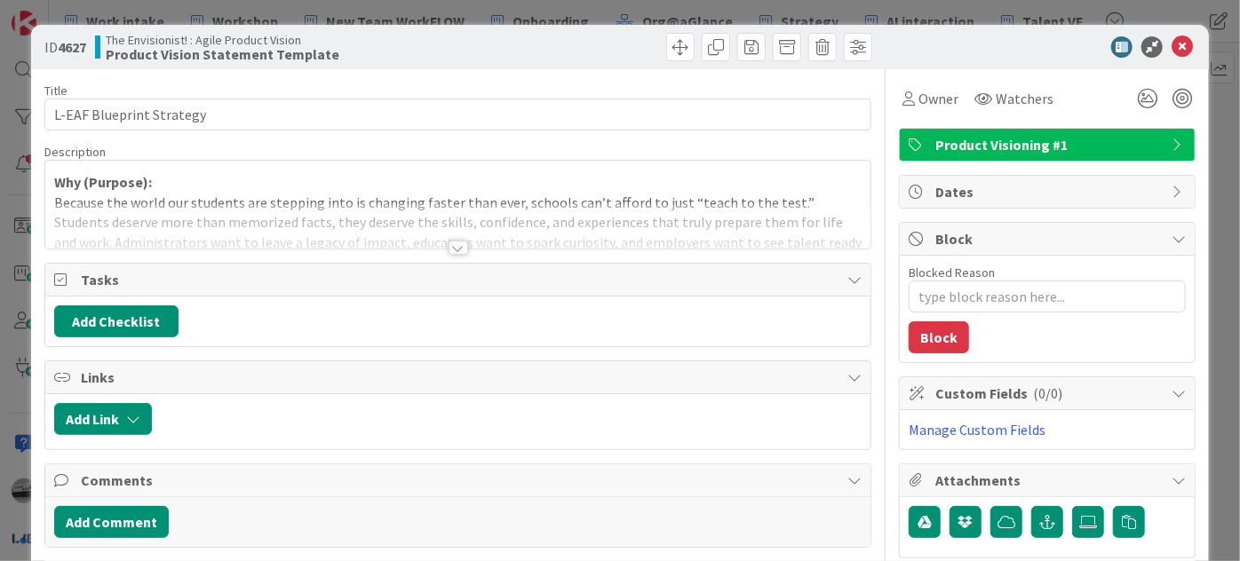
click at [450, 245] on div at bounding box center [459, 248] width 20 height 14
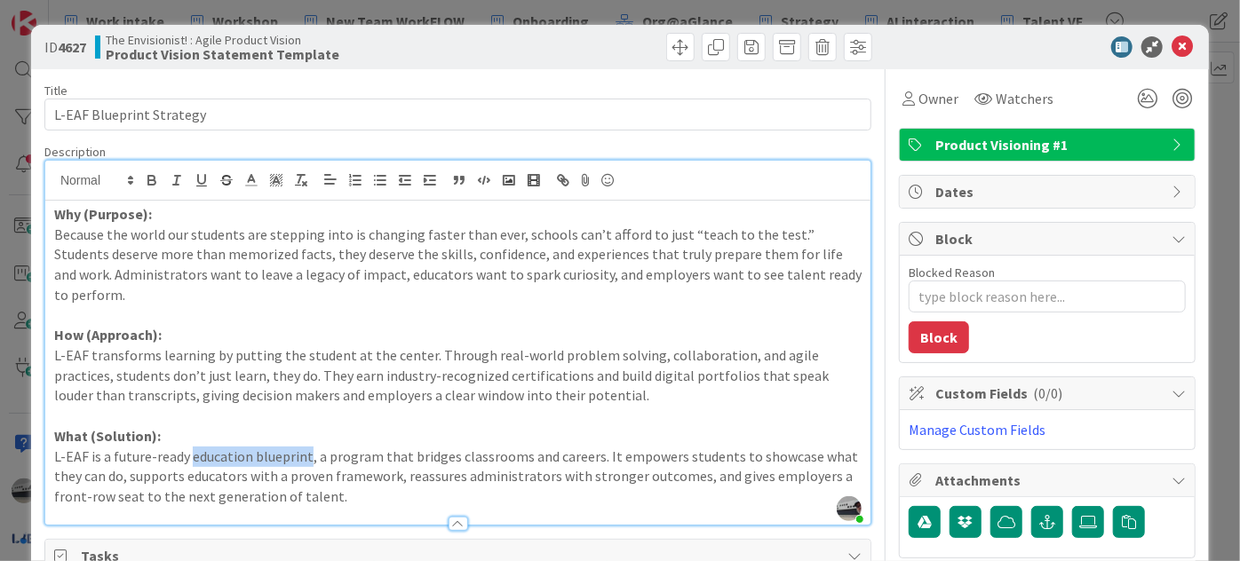
drag, startPoint x: 187, startPoint y: 438, endPoint x: 306, endPoint y: 430, distance: 118.4
click at [306, 447] on p "L-EAF is a future-ready education blueprint, a program that bridges classrooms …" at bounding box center [458, 477] width 808 height 60
click at [1172, 39] on icon at bounding box center [1182, 46] width 21 height 21
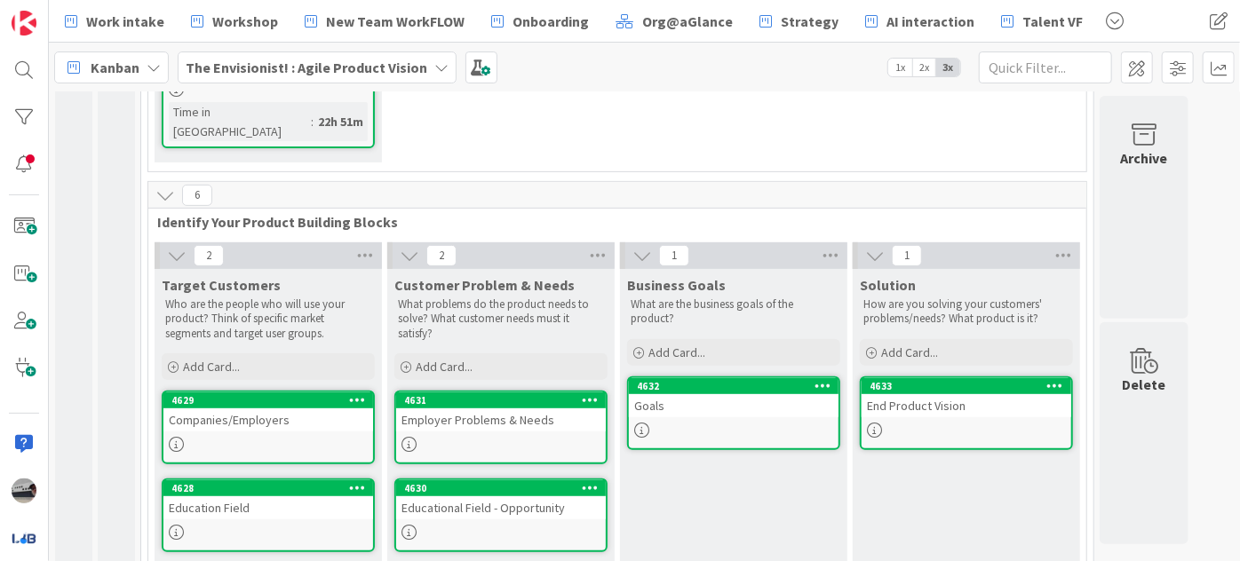
scroll to position [354, 0]
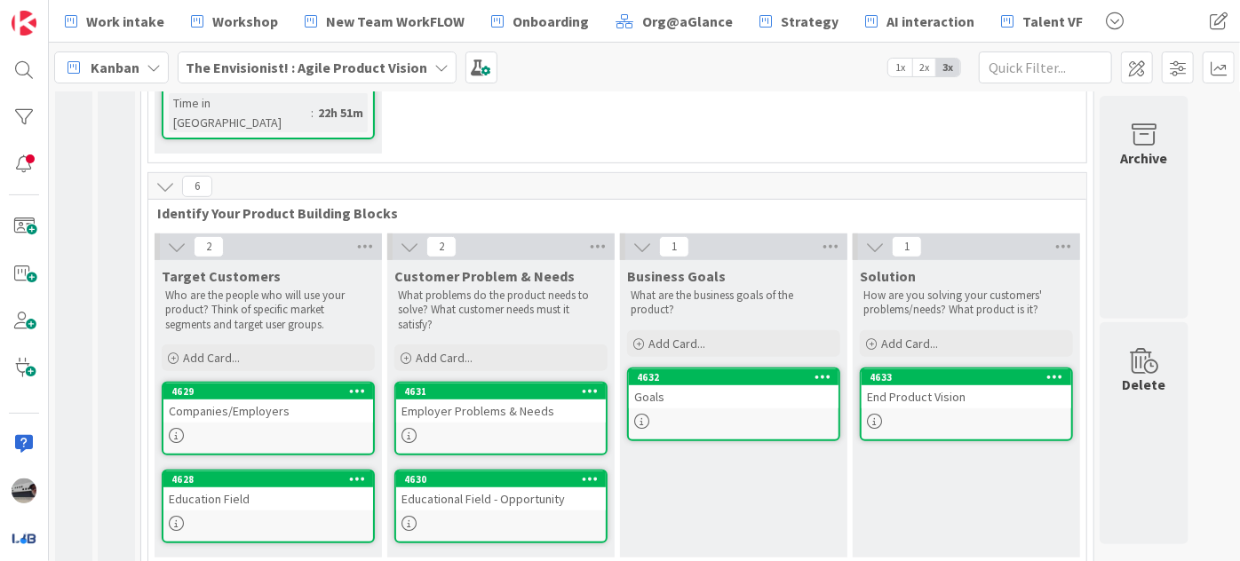
click at [227, 400] on div "Companies/Employers" at bounding box center [268, 411] width 210 height 23
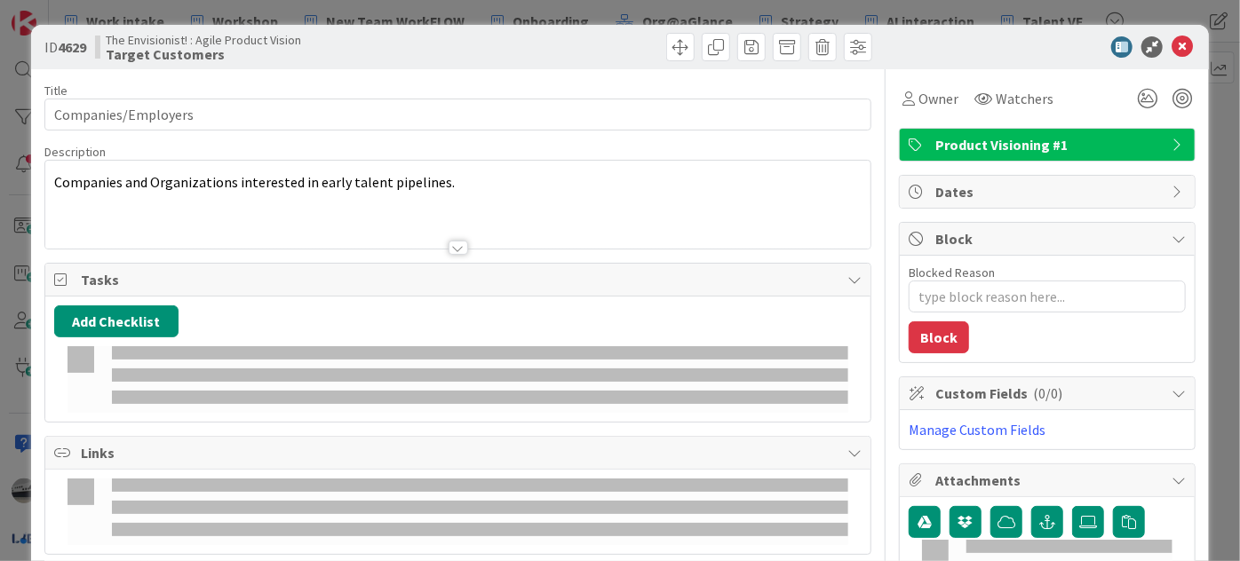
type textarea "x"
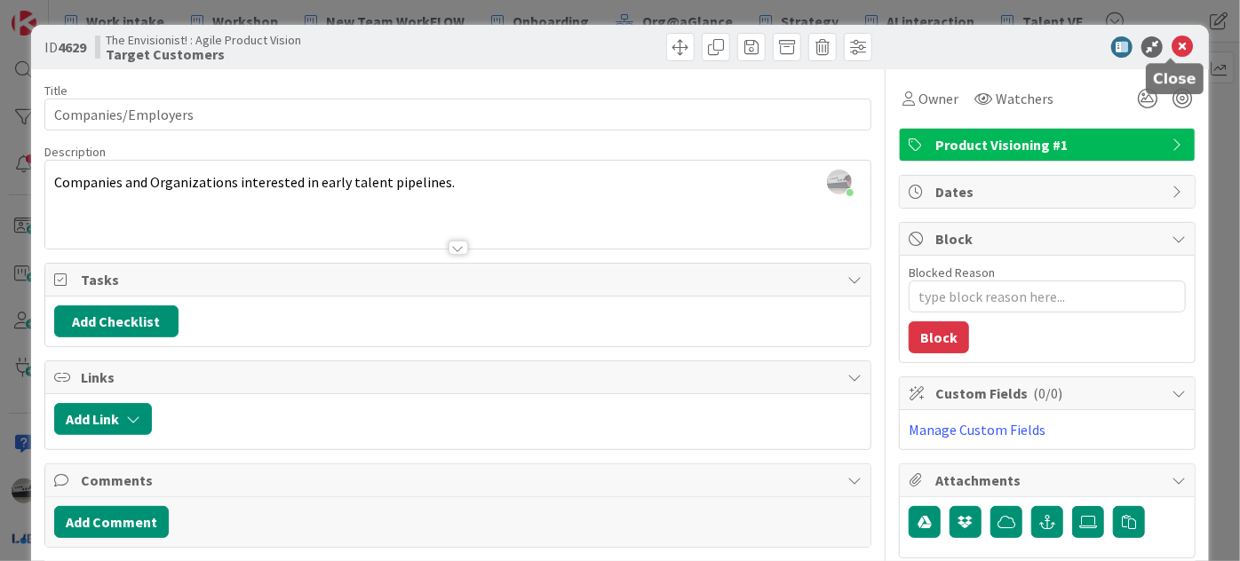
click at [1172, 52] on icon at bounding box center [1182, 46] width 21 height 21
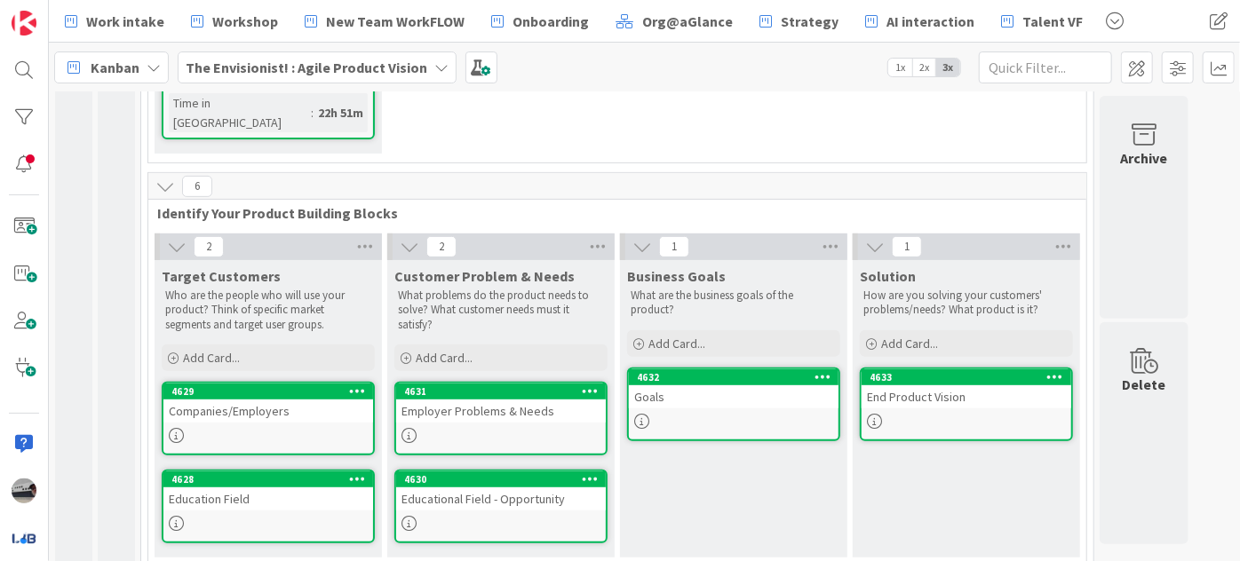
click at [644, 237] on icon at bounding box center [643, 247] width 20 height 20
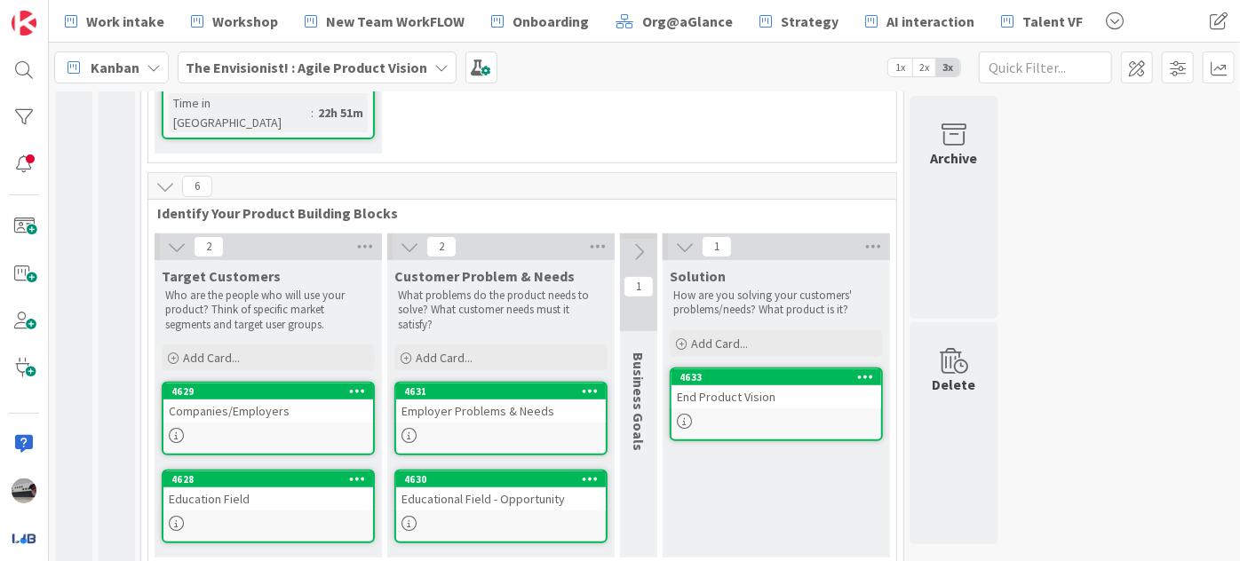
click at [681, 237] on icon at bounding box center [685, 247] width 20 height 20
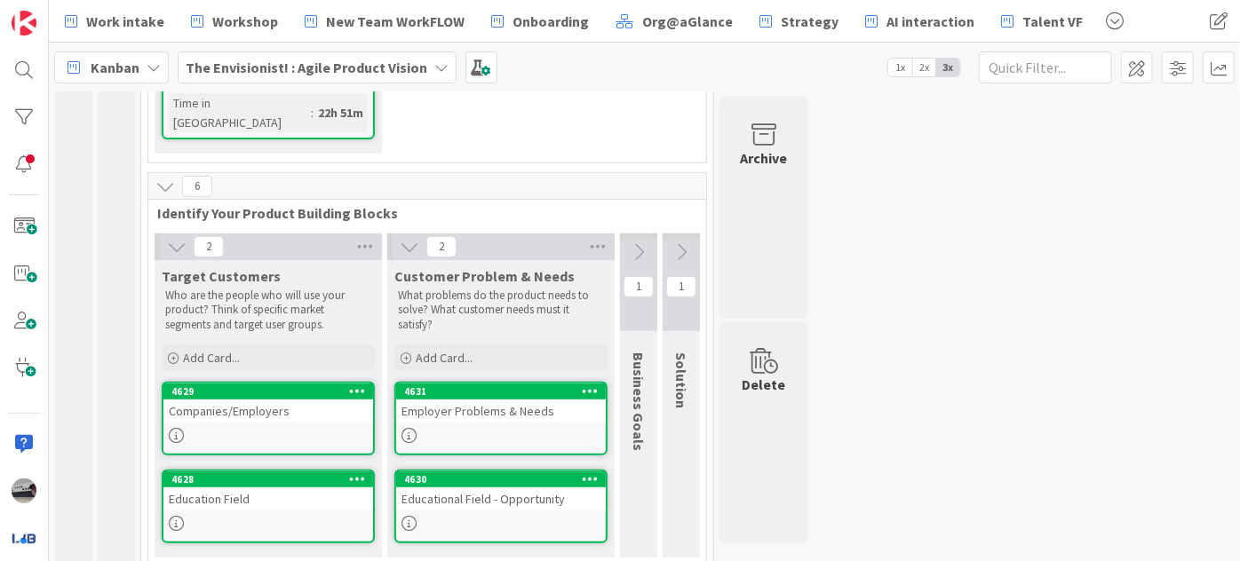
click at [642, 243] on icon at bounding box center [639, 253] width 20 height 20
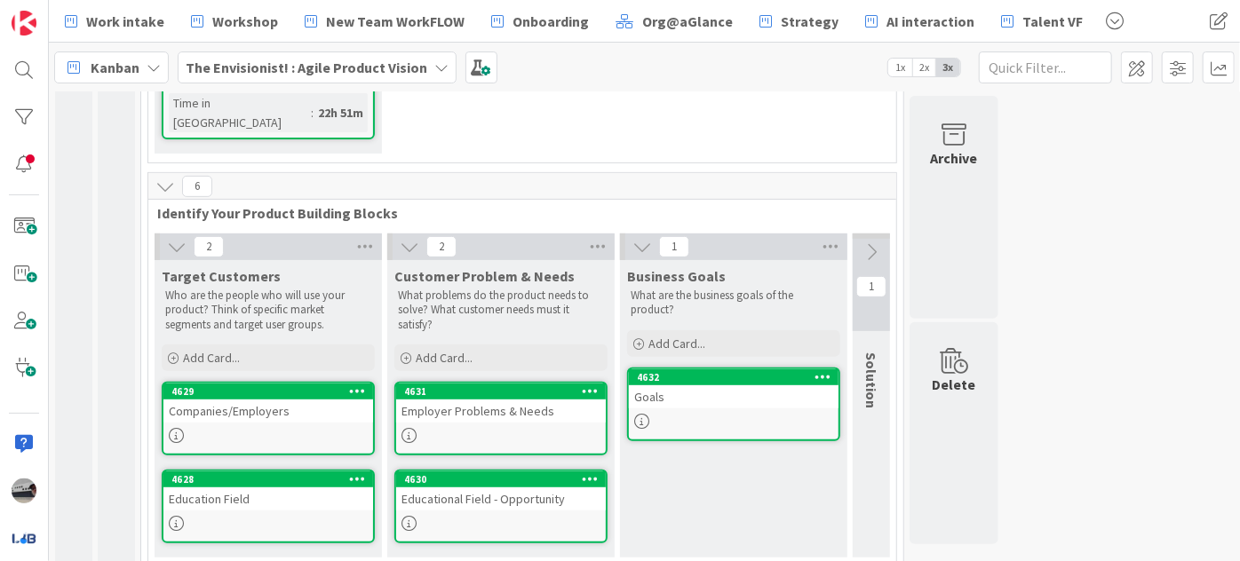
click at [872, 243] on icon at bounding box center [872, 253] width 20 height 20
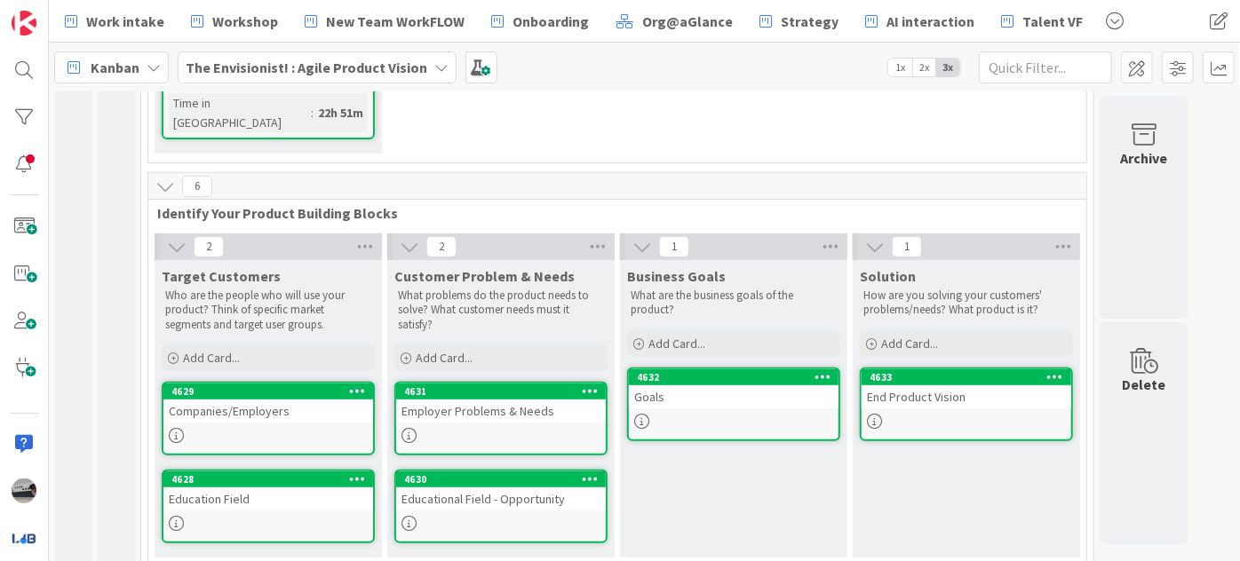
click at [638, 237] on icon at bounding box center [643, 247] width 20 height 20
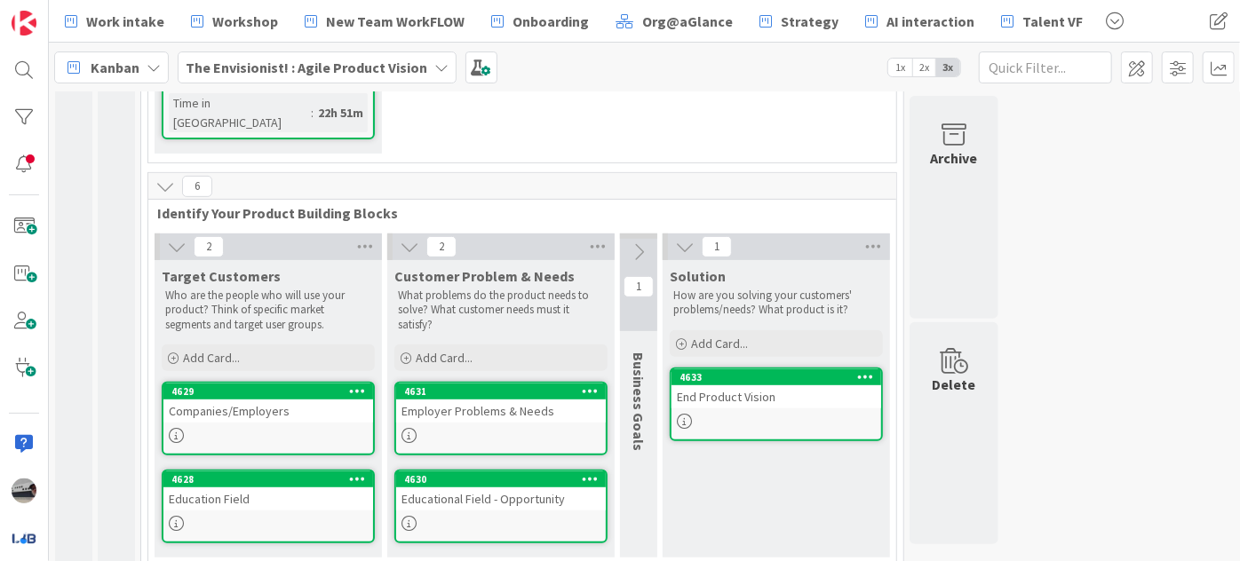
click at [681, 237] on icon at bounding box center [685, 247] width 20 height 20
